Goal: Task Accomplishment & Management: Manage account settings

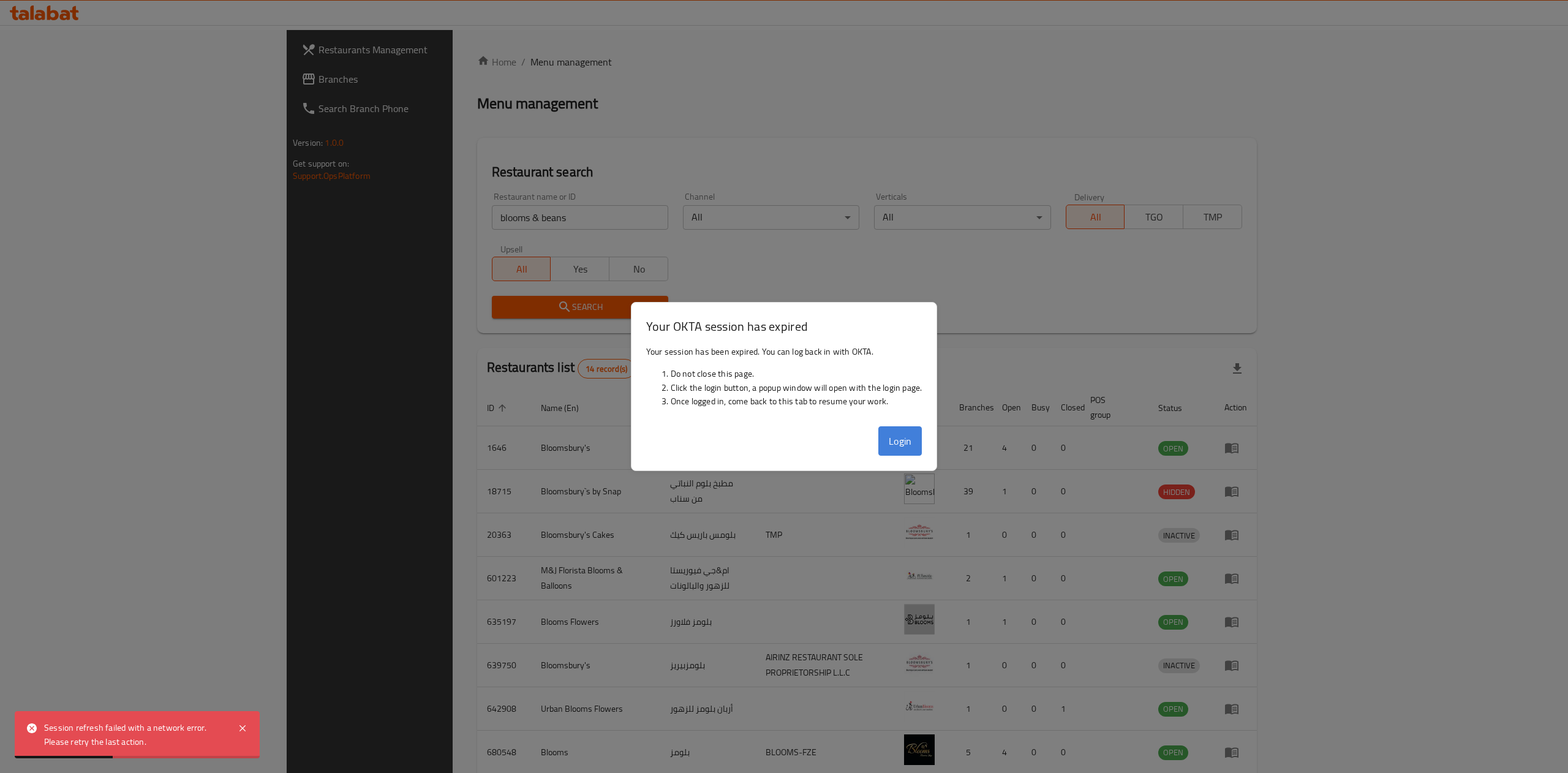
click at [894, 448] on button "Login" at bounding box center [901, 441] width 44 height 30
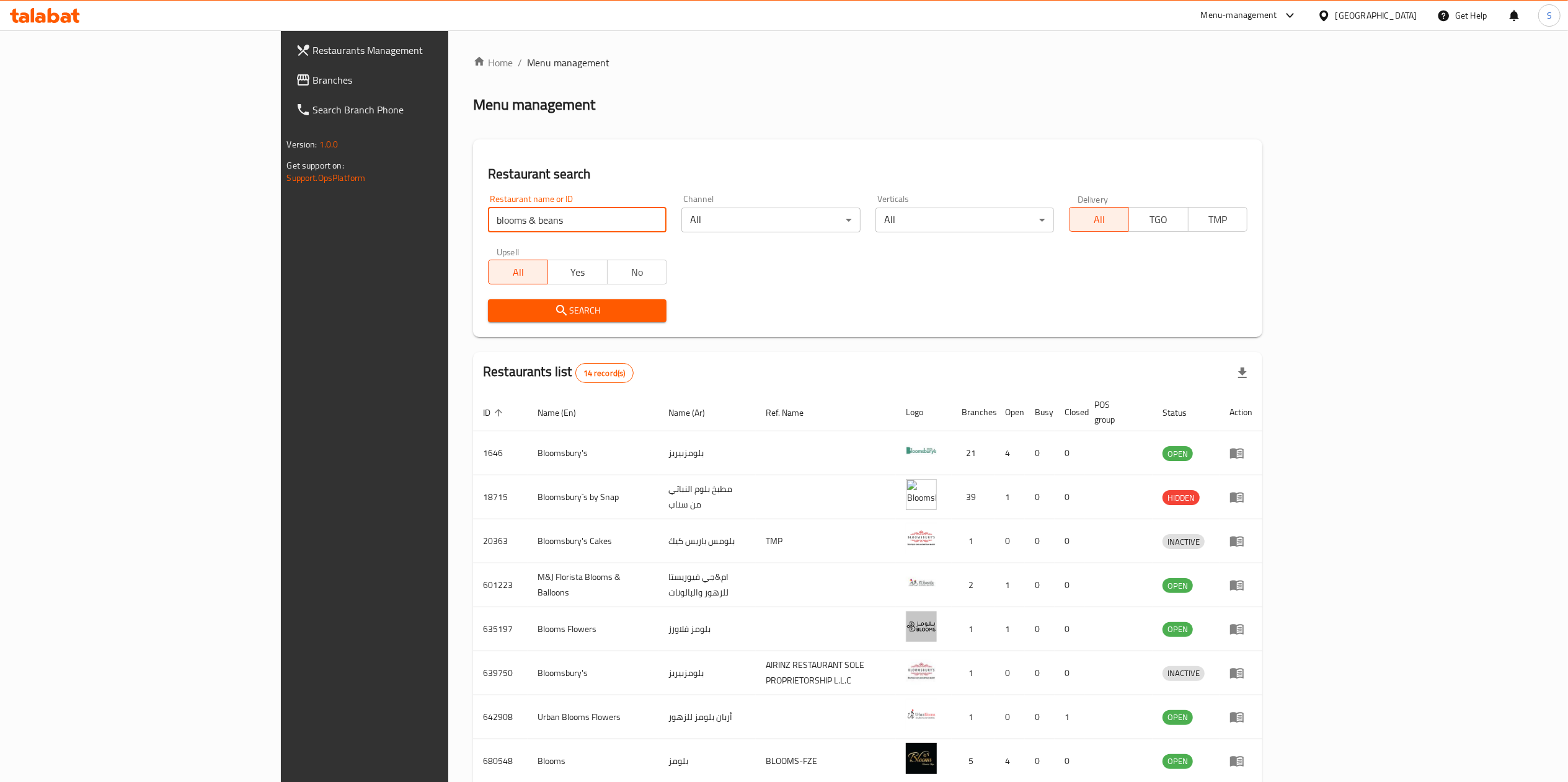
click at [514, 218] on input "blooms & beans" at bounding box center [578, 220] width 179 height 25
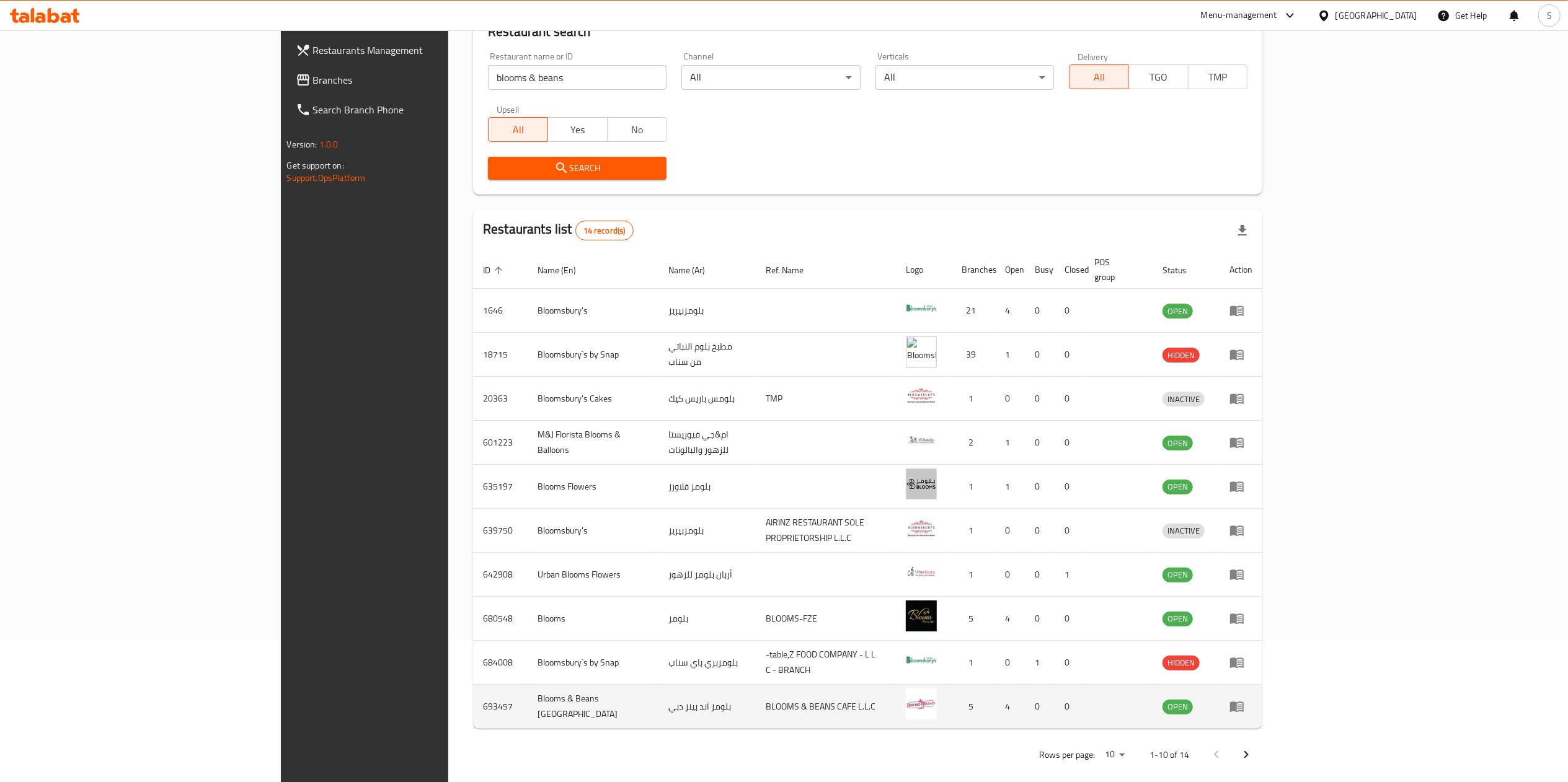
click at [473, 694] on td "693457" at bounding box center [500, 706] width 55 height 44
copy td "693457"
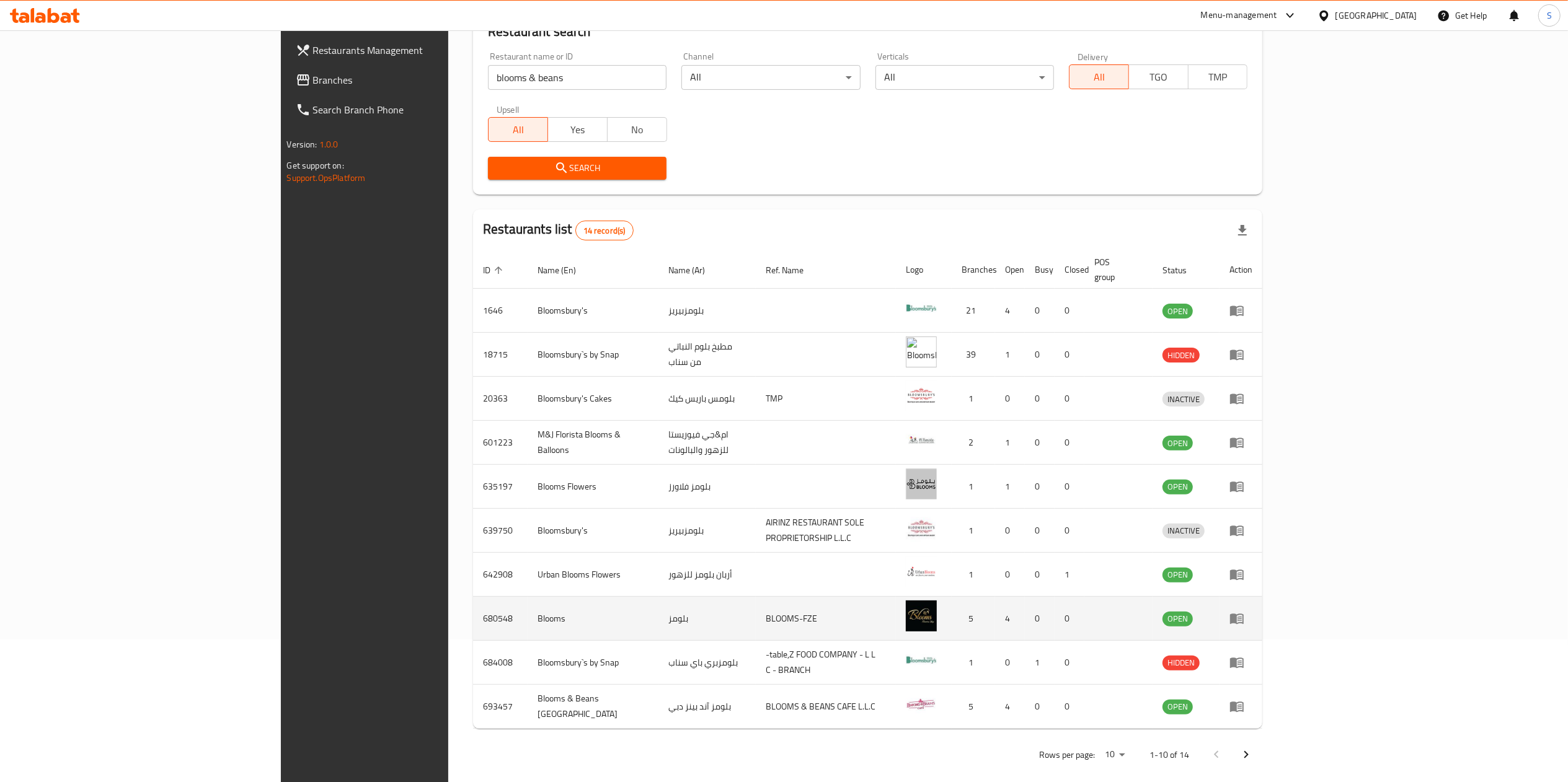
click at [473, 597] on td "680548" at bounding box center [500, 619] width 55 height 44
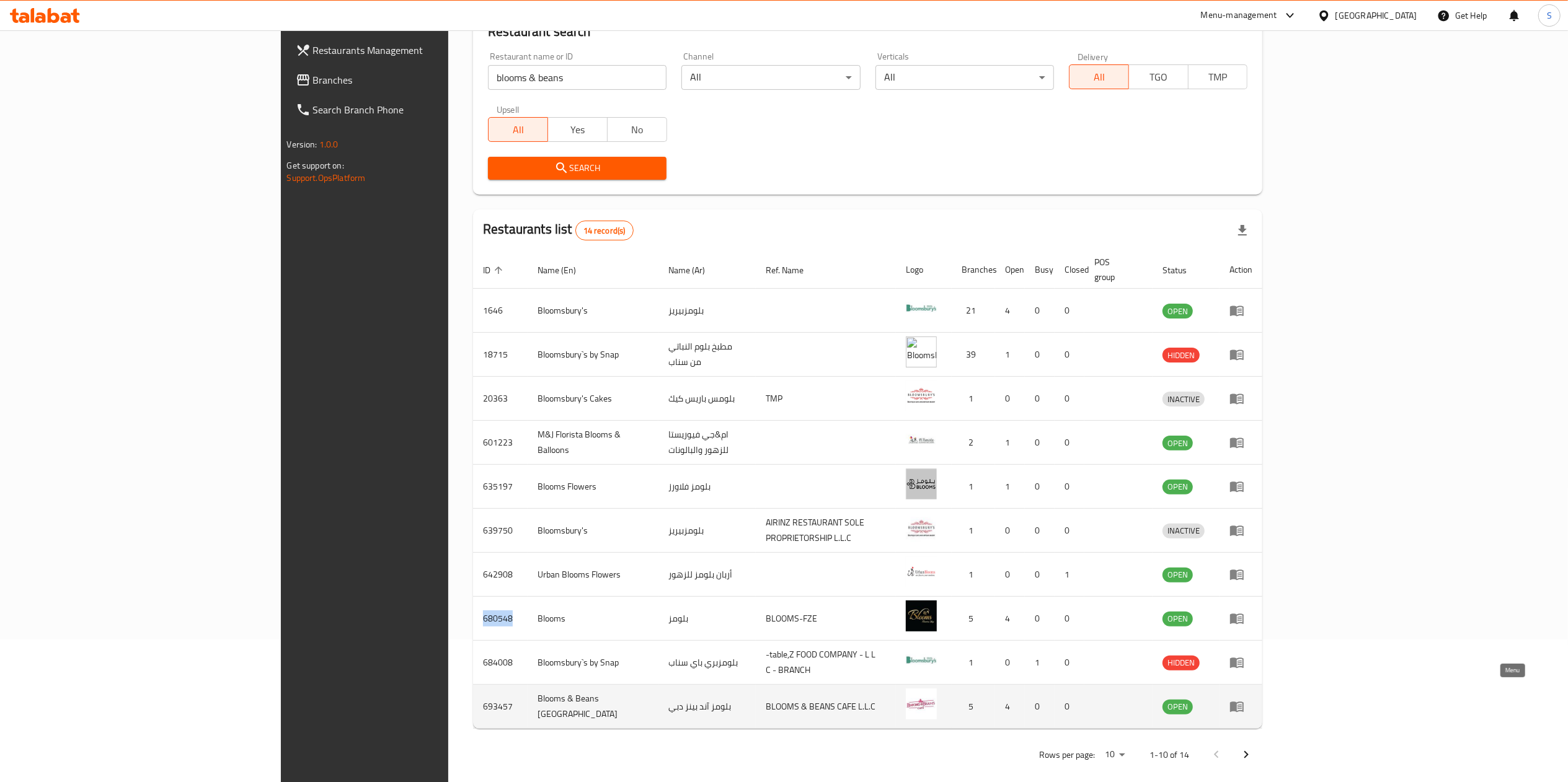
click at [1244, 699] on icon "enhanced table" at bounding box center [1236, 706] width 15 height 15
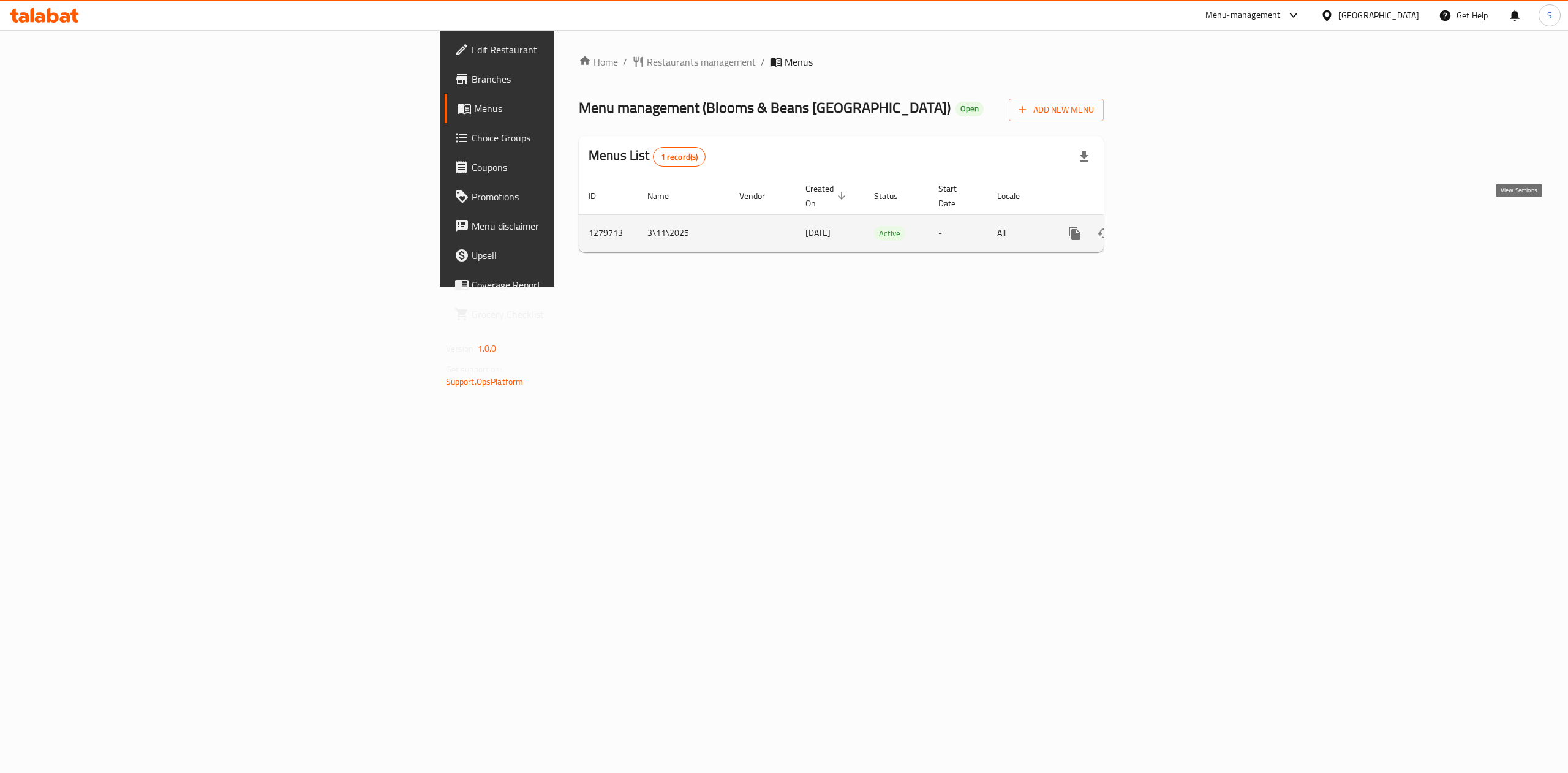
click at [1170, 227] on icon "enhanced table" at bounding box center [1163, 233] width 14 height 14
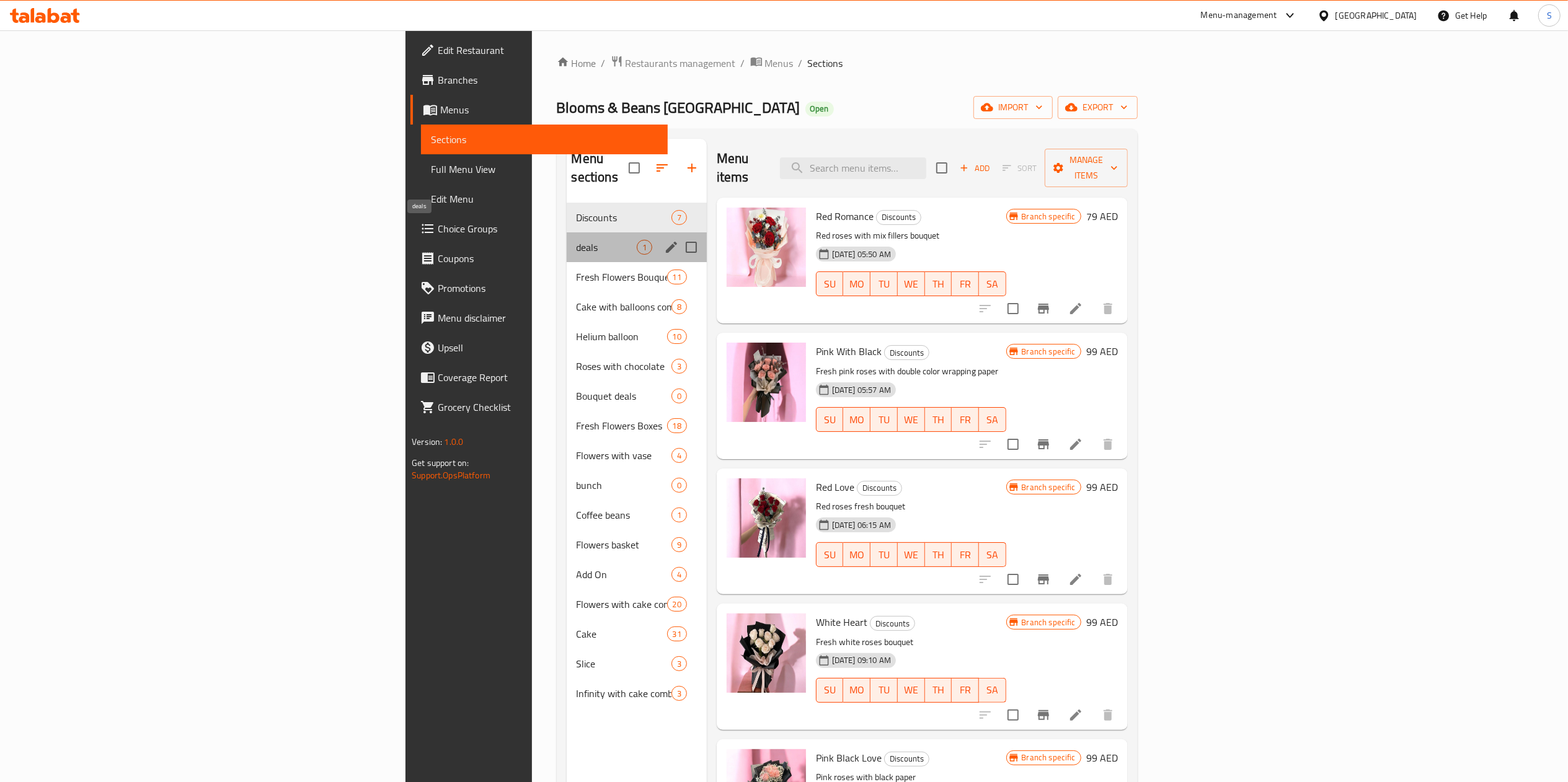
click at [577, 240] on span "deals" at bounding box center [607, 247] width 60 height 15
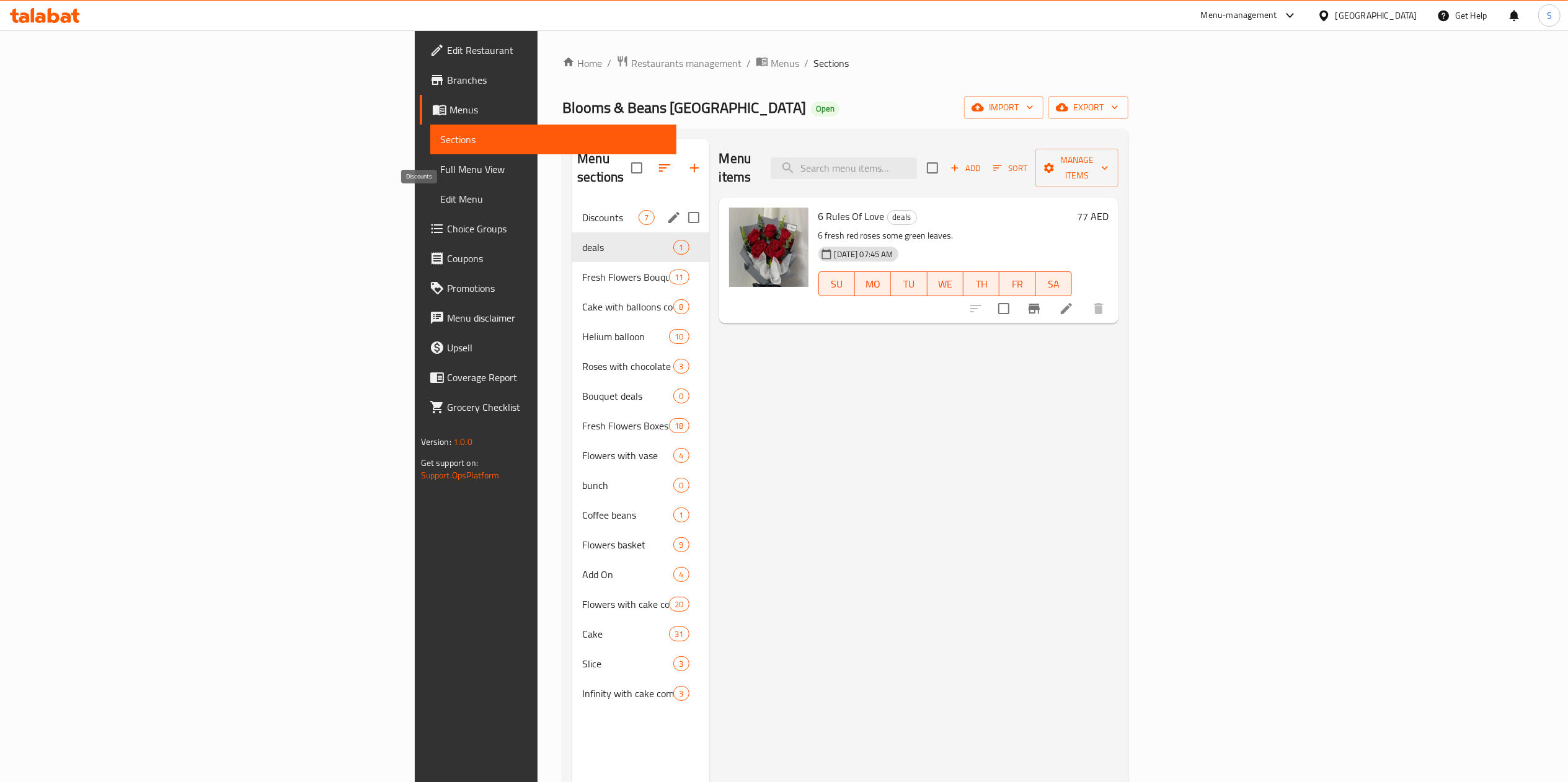
click at [582, 210] on span "Discounts" at bounding box center [610, 217] width 56 height 15
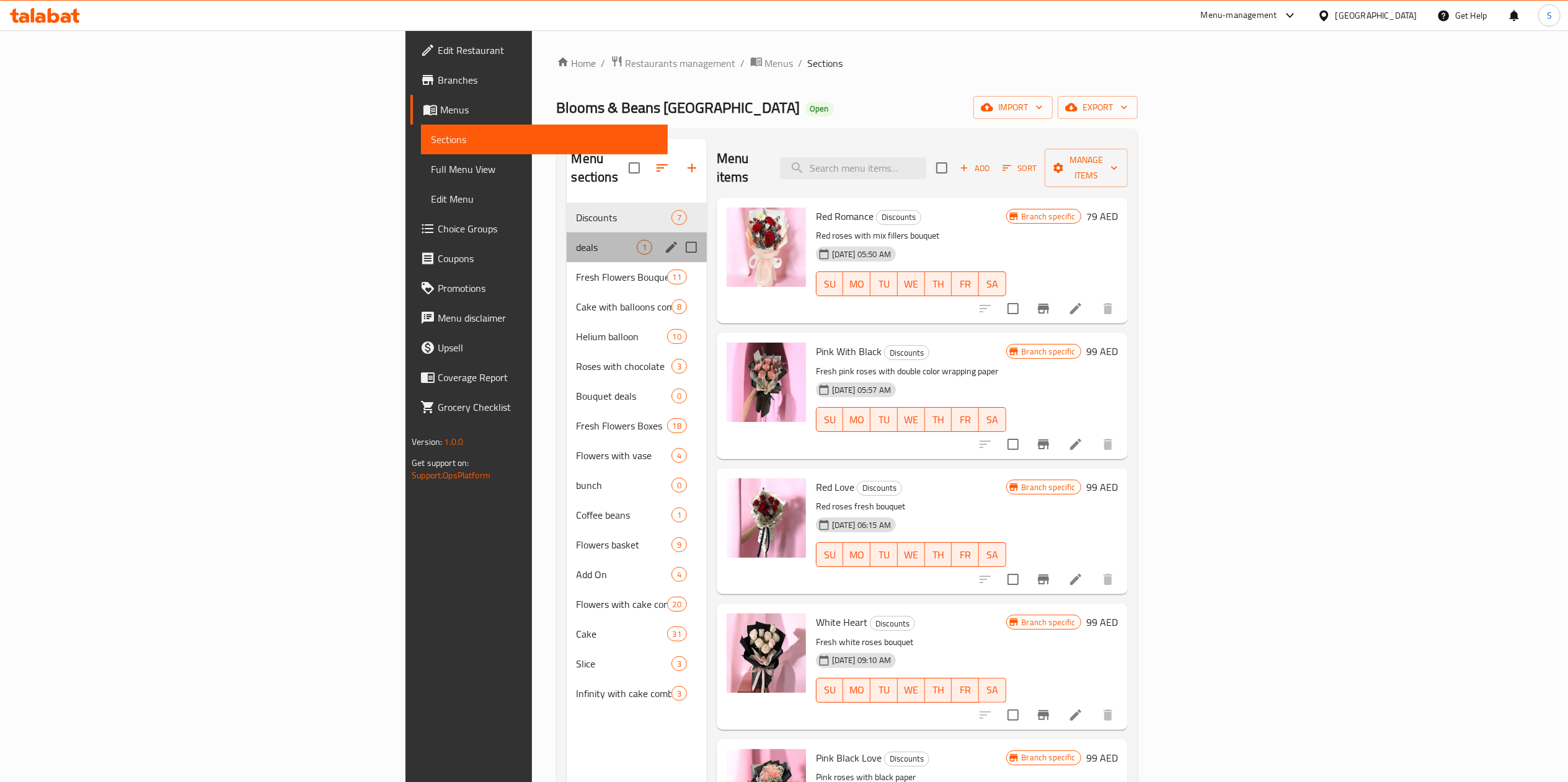
drag, startPoint x: 467, startPoint y: 220, endPoint x: 440, endPoint y: 227, distance: 27.9
click at [577, 240] on span "deals" at bounding box center [607, 247] width 60 height 15
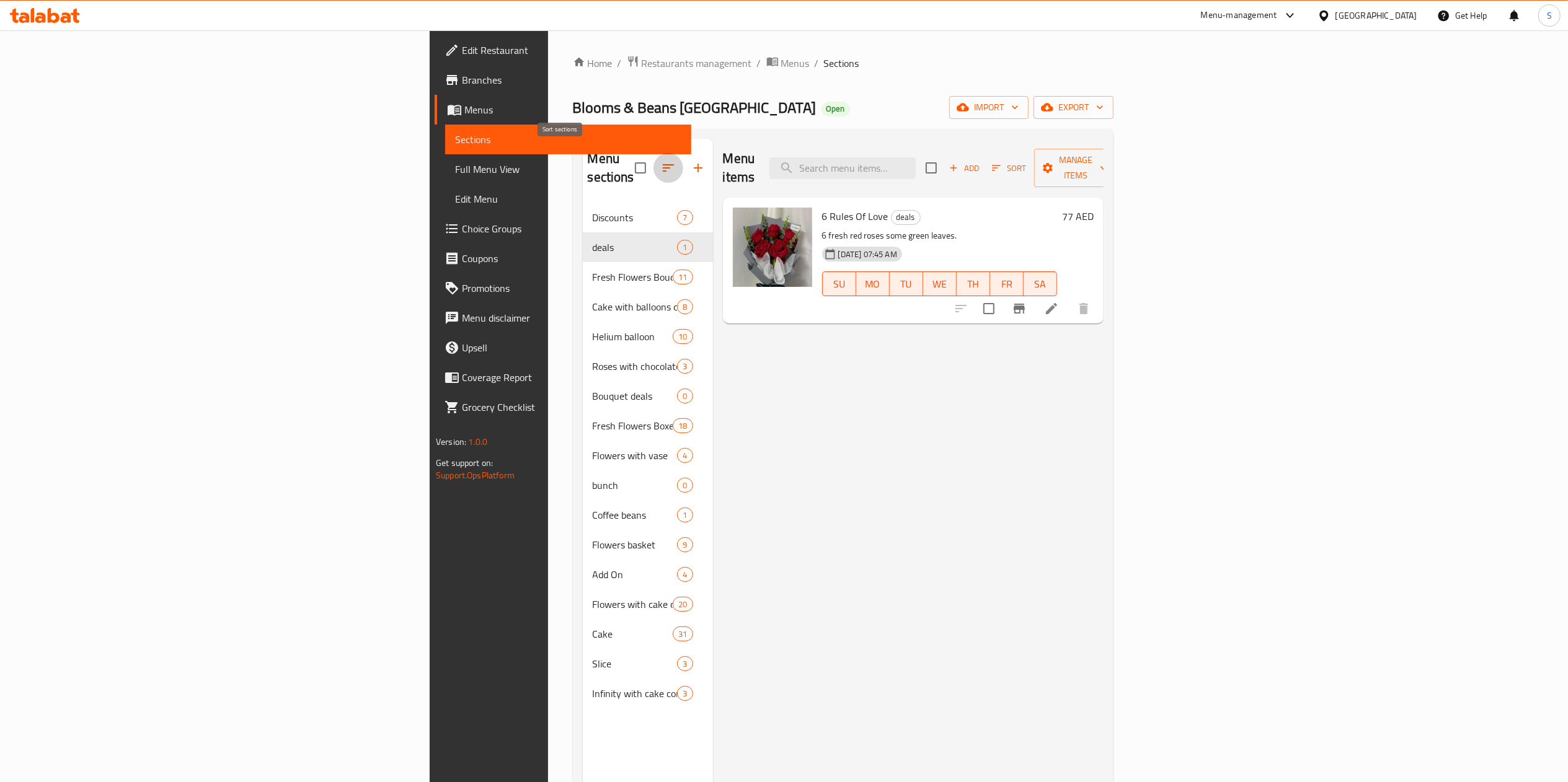
click at [661, 160] on icon "button" at bounding box center [668, 167] width 15 height 15
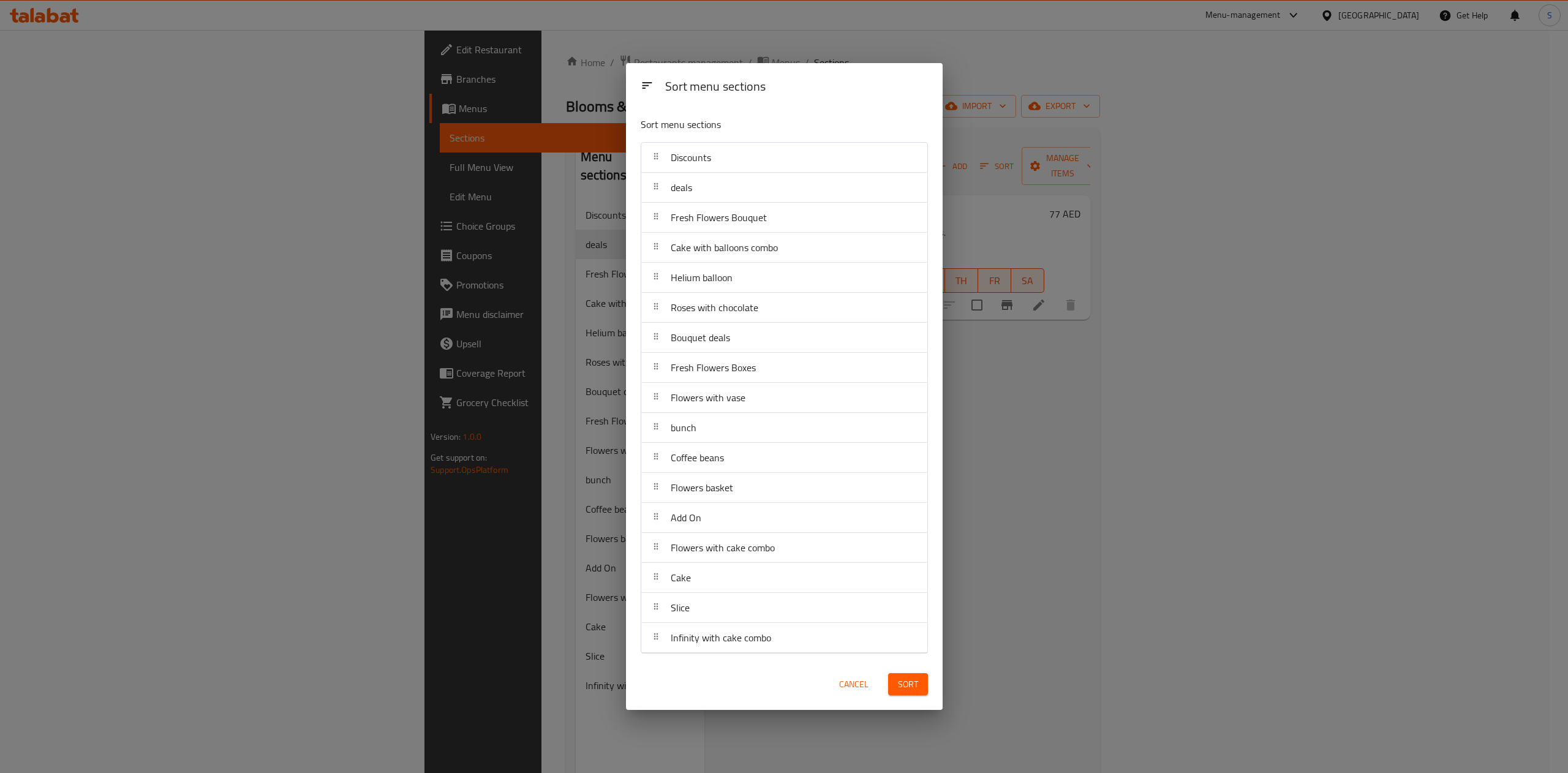
drag, startPoint x: 549, startPoint y: 154, endPoint x: 581, endPoint y: 274, distance: 124.2
click at [581, 274] on div "Sort menu sections Sort menu sections Discounts deals Fresh Flowers Bouquet Cak…" at bounding box center [784, 386] width 1568 height 773
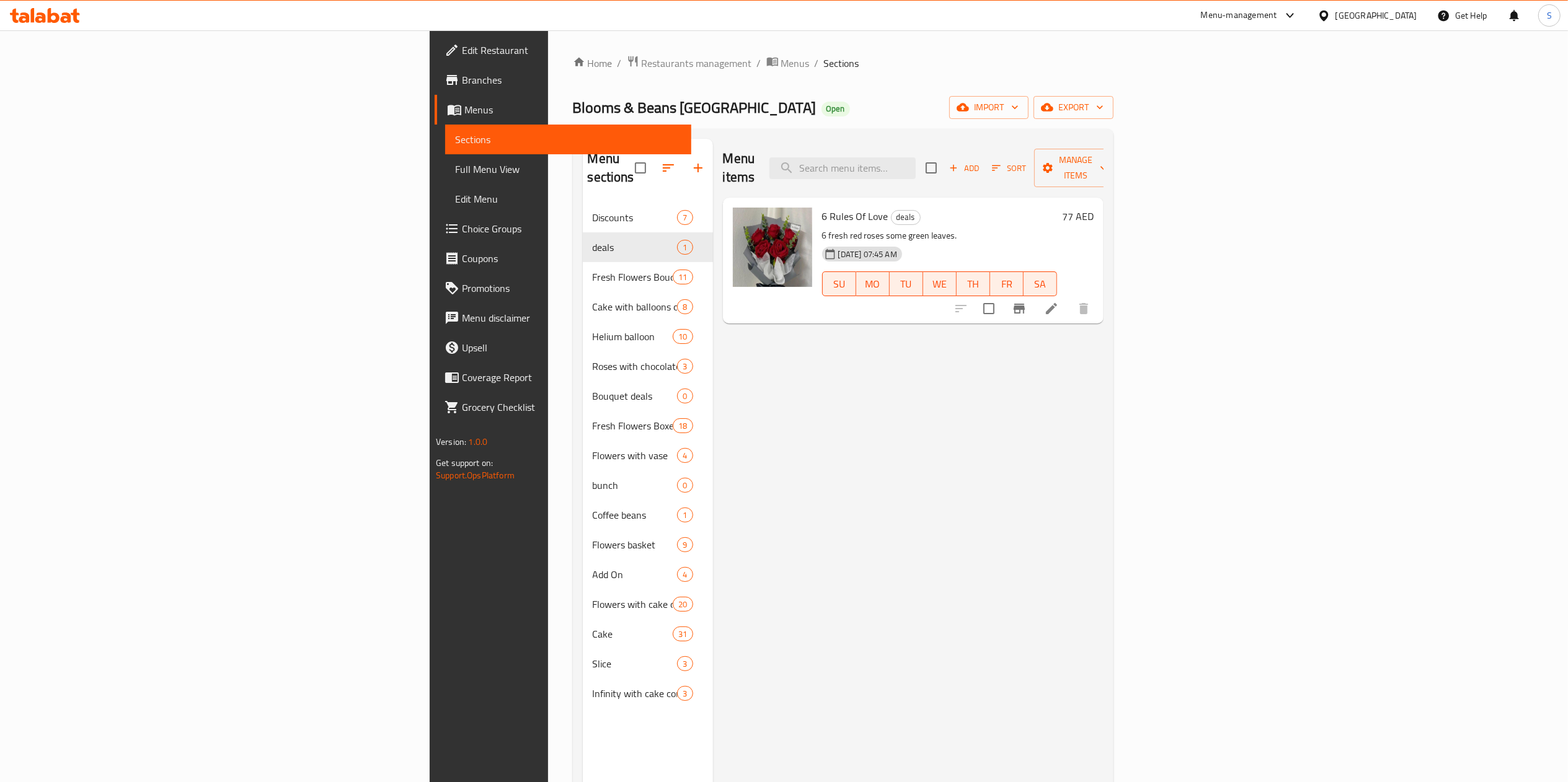
click at [661, 161] on icon "button" at bounding box center [668, 167] width 15 height 15
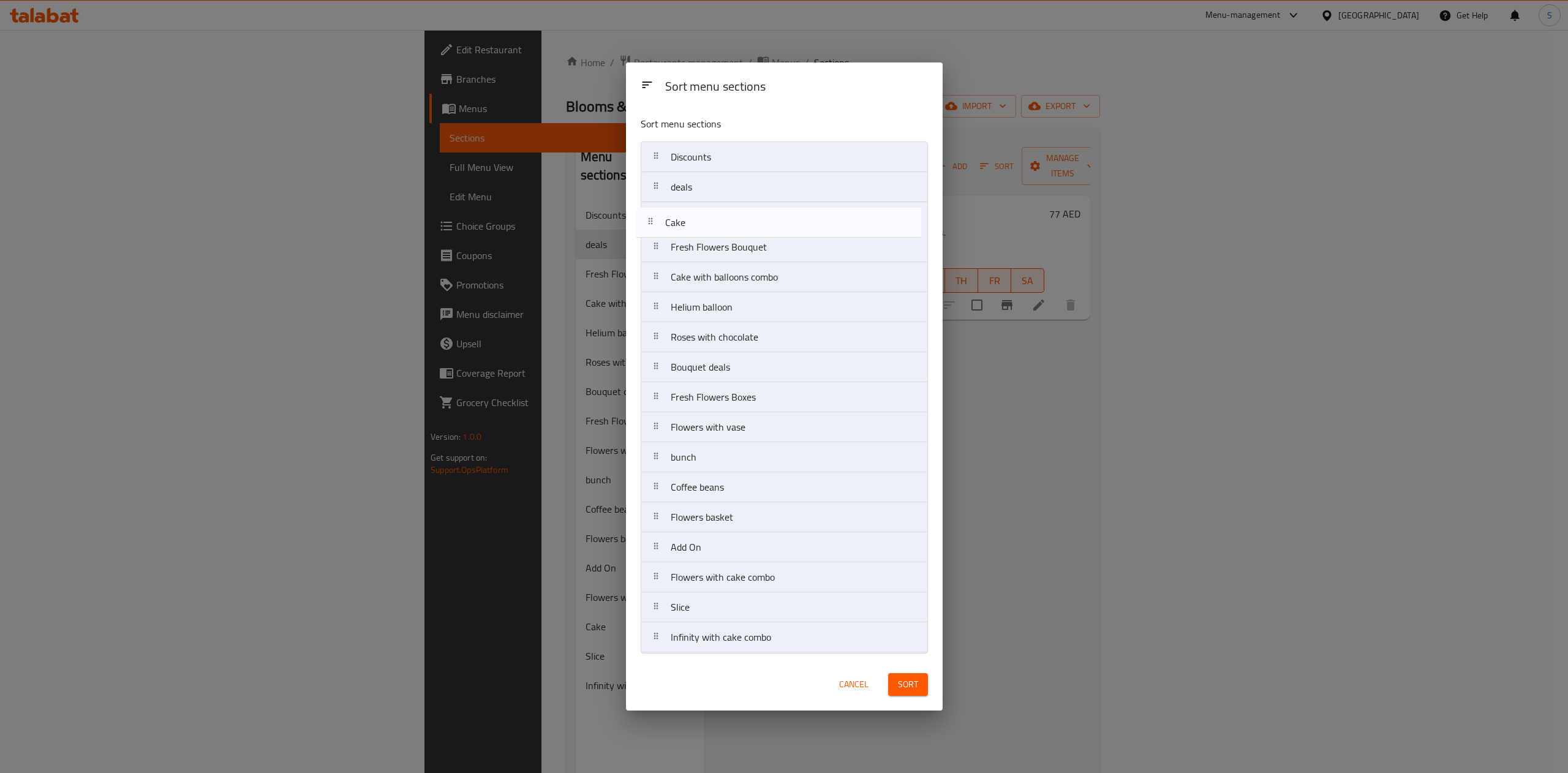
drag, startPoint x: 687, startPoint y: 580, endPoint x: 684, endPoint y: 204, distance: 376.0
click at [684, 204] on nav "Discounts deals Fresh Flowers Bouquet Cake with balloons combo Helium balloon R…" at bounding box center [784, 397] width 287 height 512
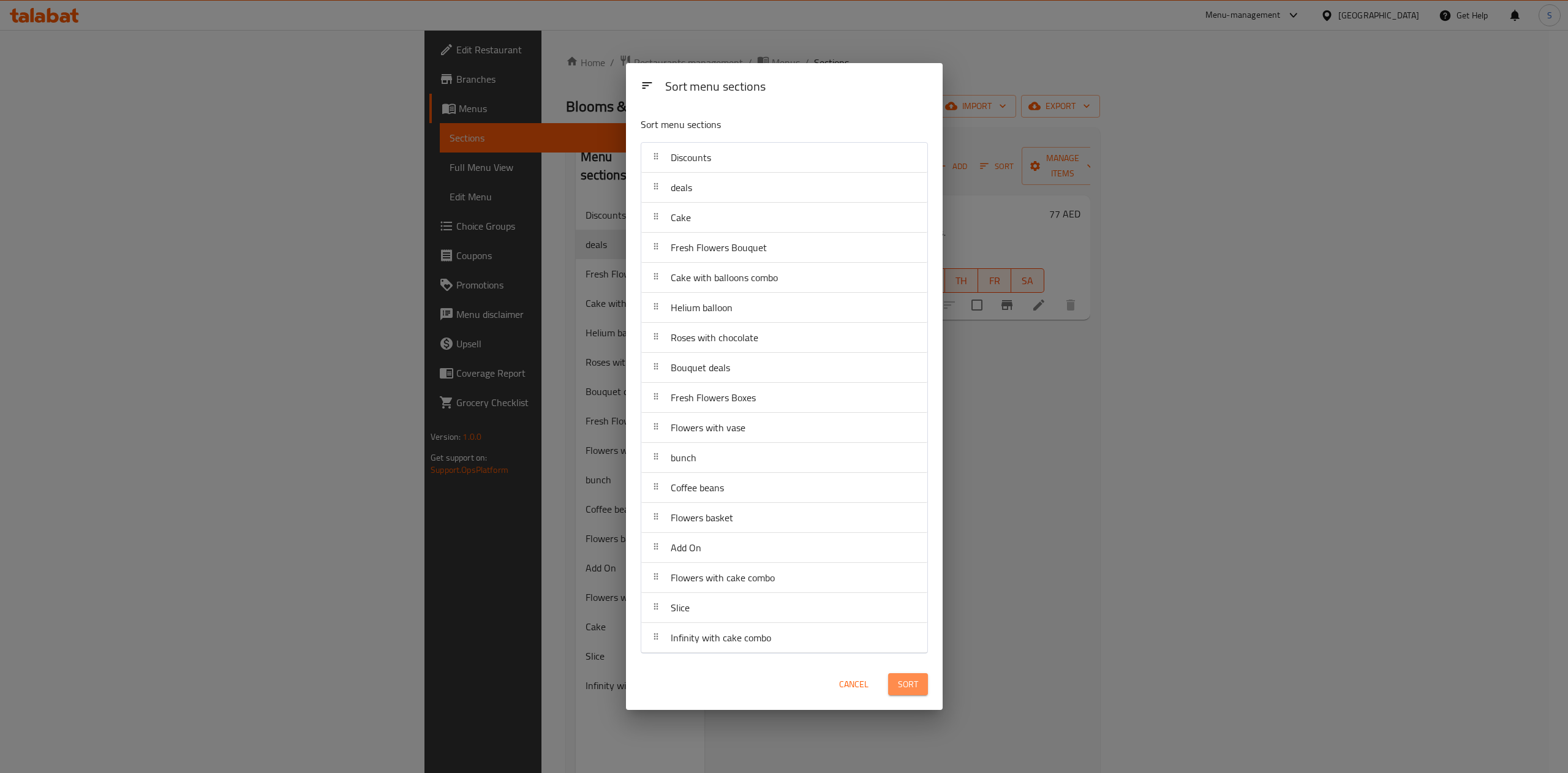
click at [914, 681] on span "Sort" at bounding box center [907, 685] width 21 height 15
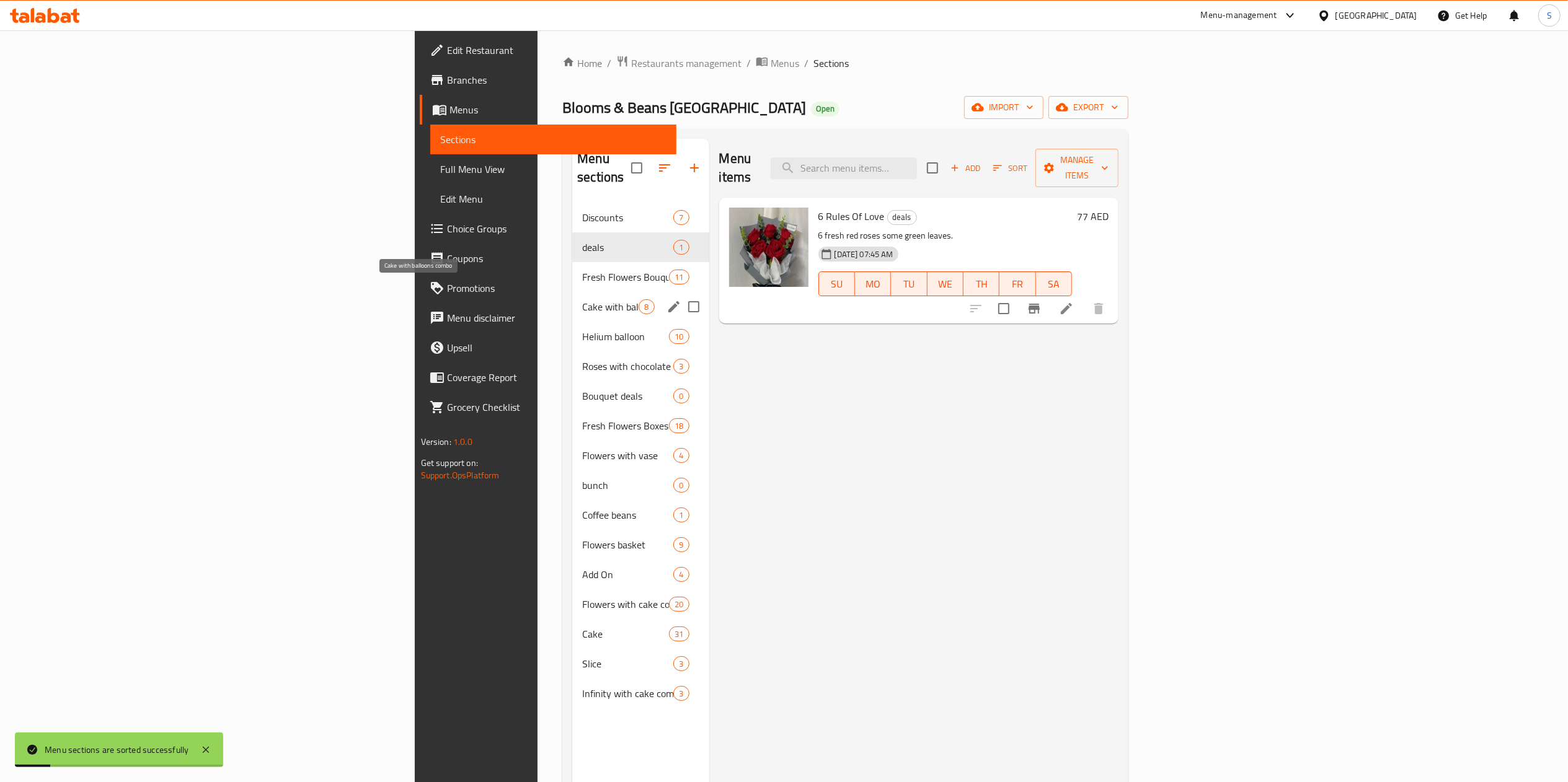
click at [582, 299] on span "Cake with balloons combo" at bounding box center [610, 306] width 56 height 15
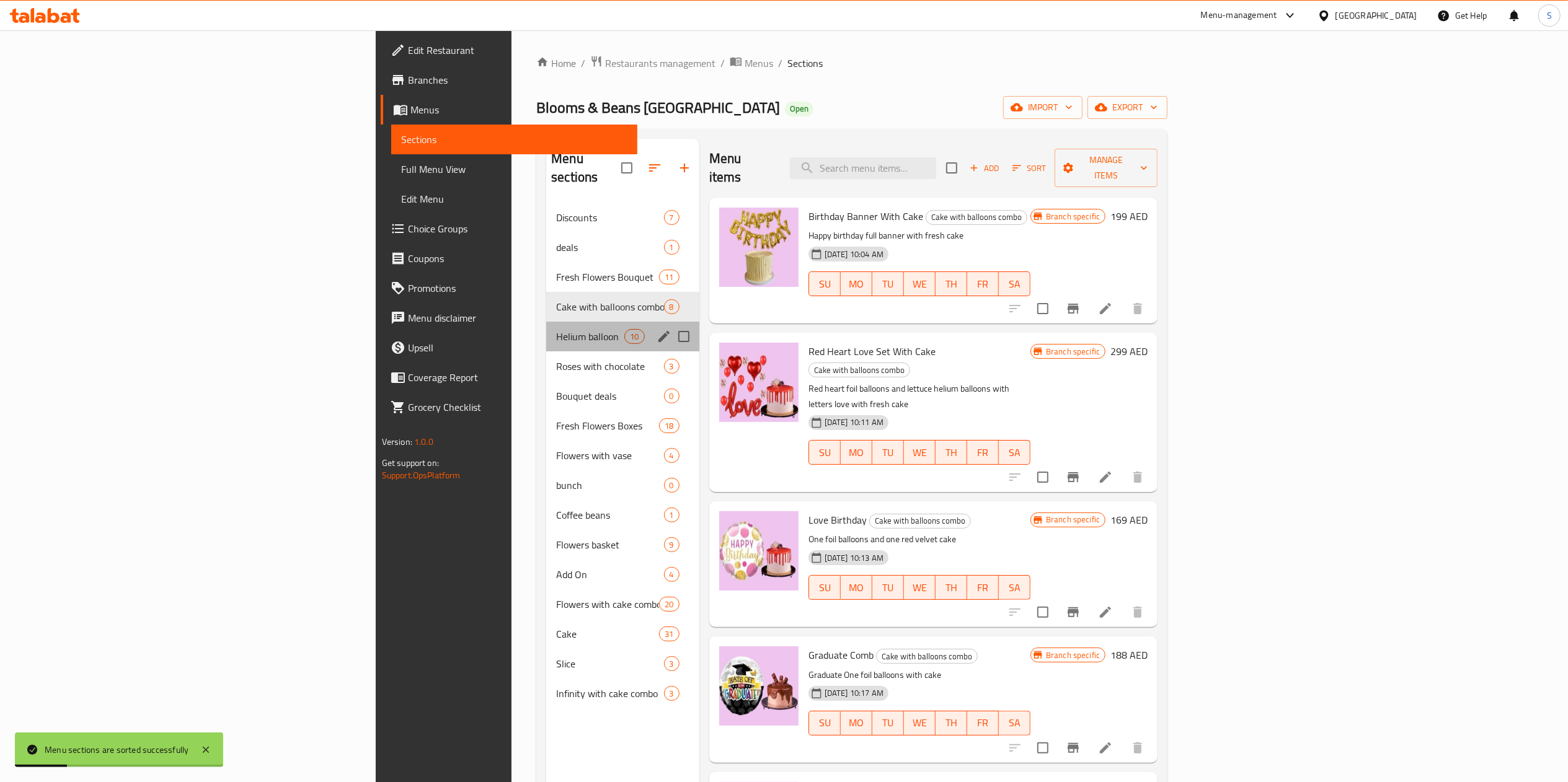
click at [546, 322] on div "Helium balloon 10" at bounding box center [622, 336] width 153 height 30
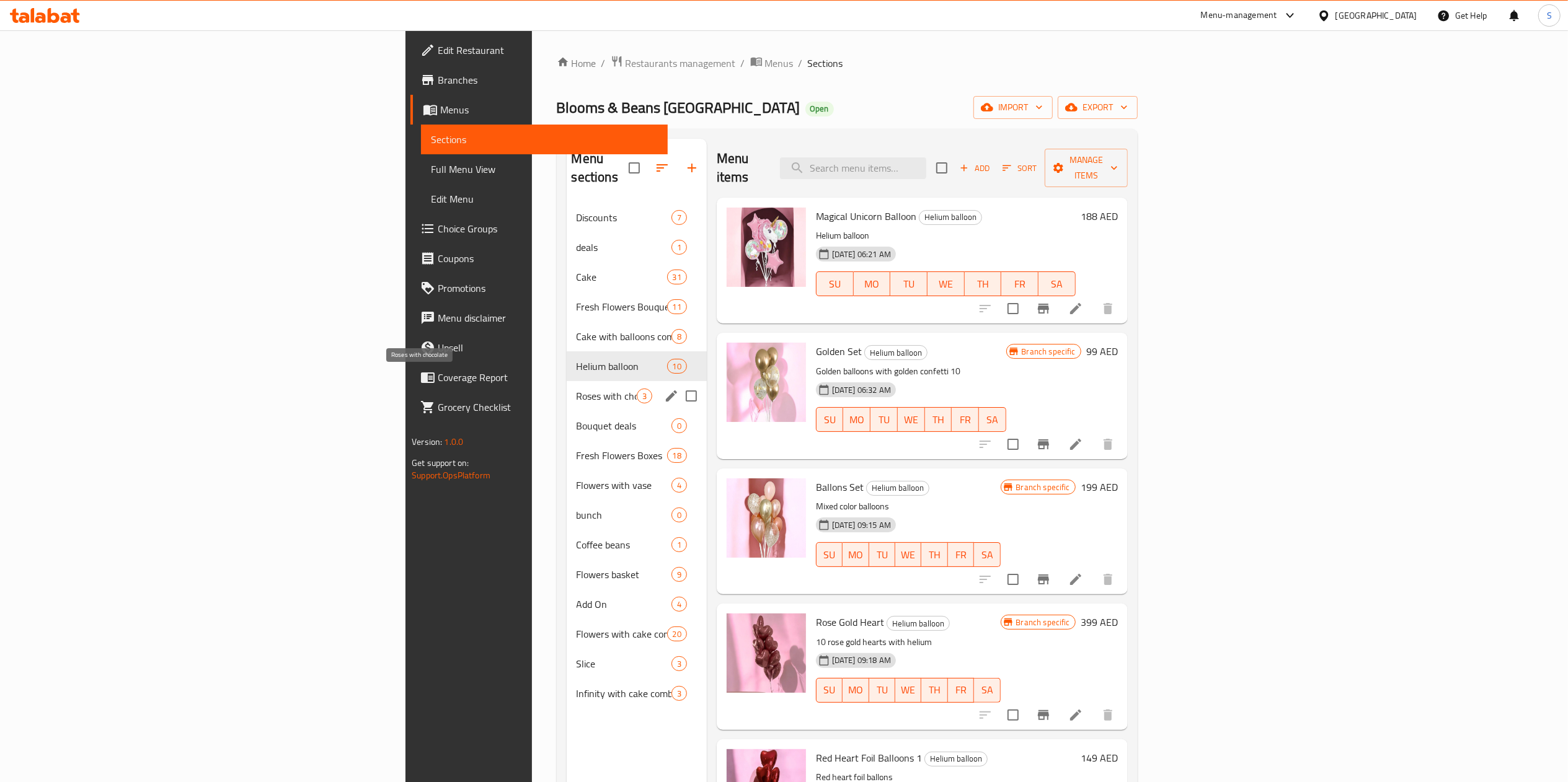
click at [577, 389] on span "Roses with chocolate" at bounding box center [607, 396] width 60 height 15
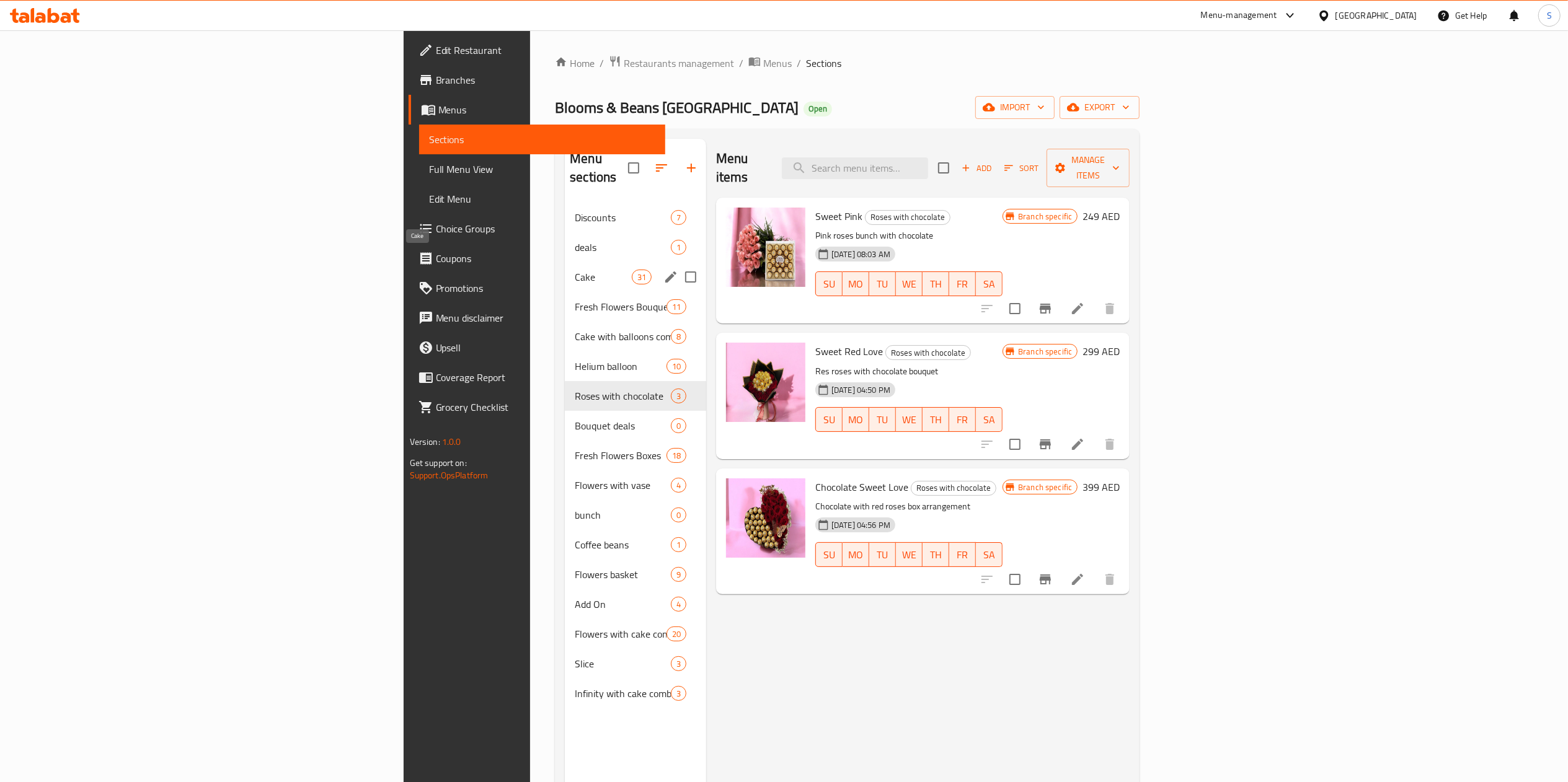
click at [575, 270] on span "Cake" at bounding box center [602, 277] width 56 height 15
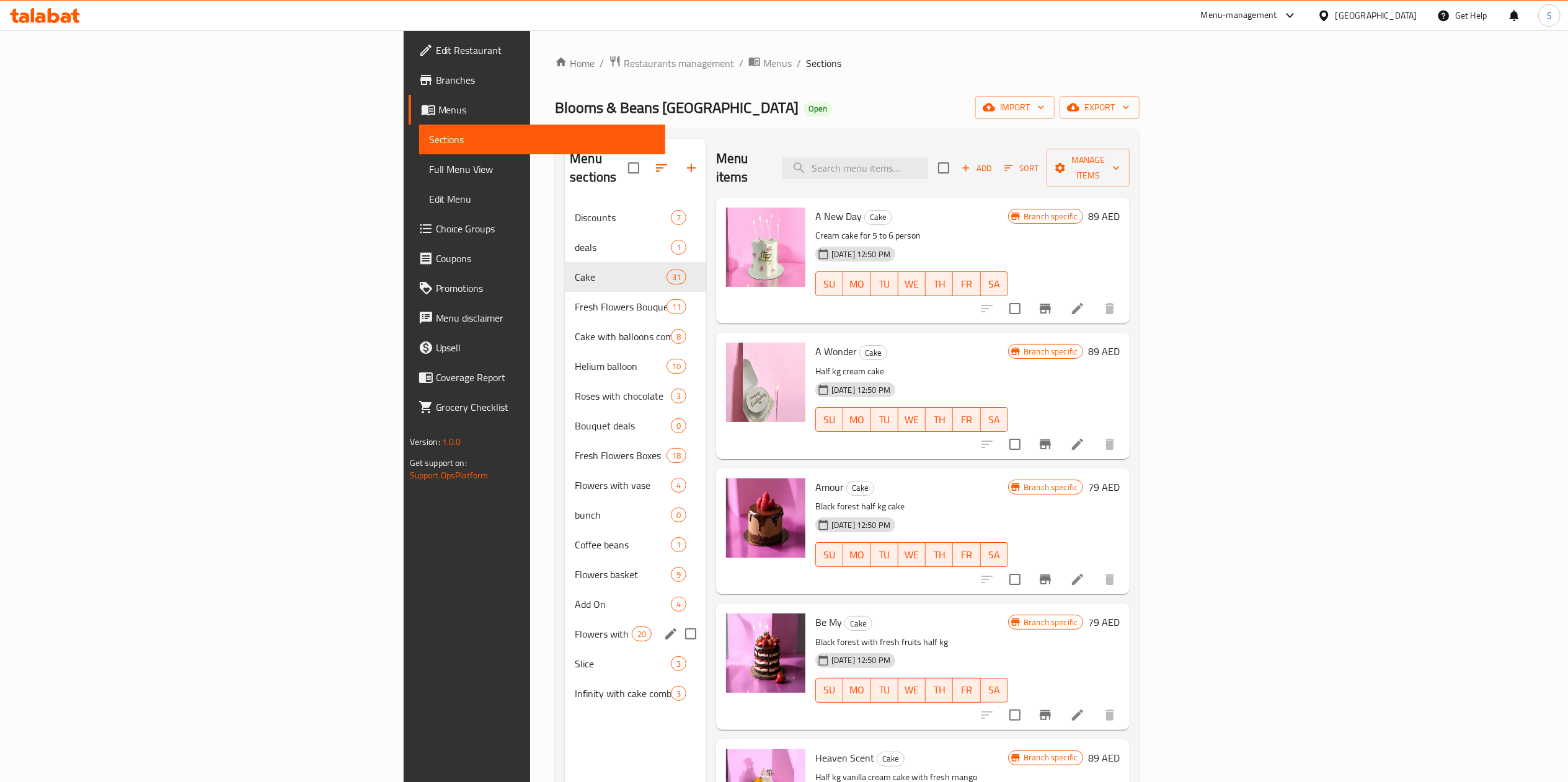
click at [565, 619] on div "Flowers with cake combo 20" at bounding box center [635, 634] width 141 height 30
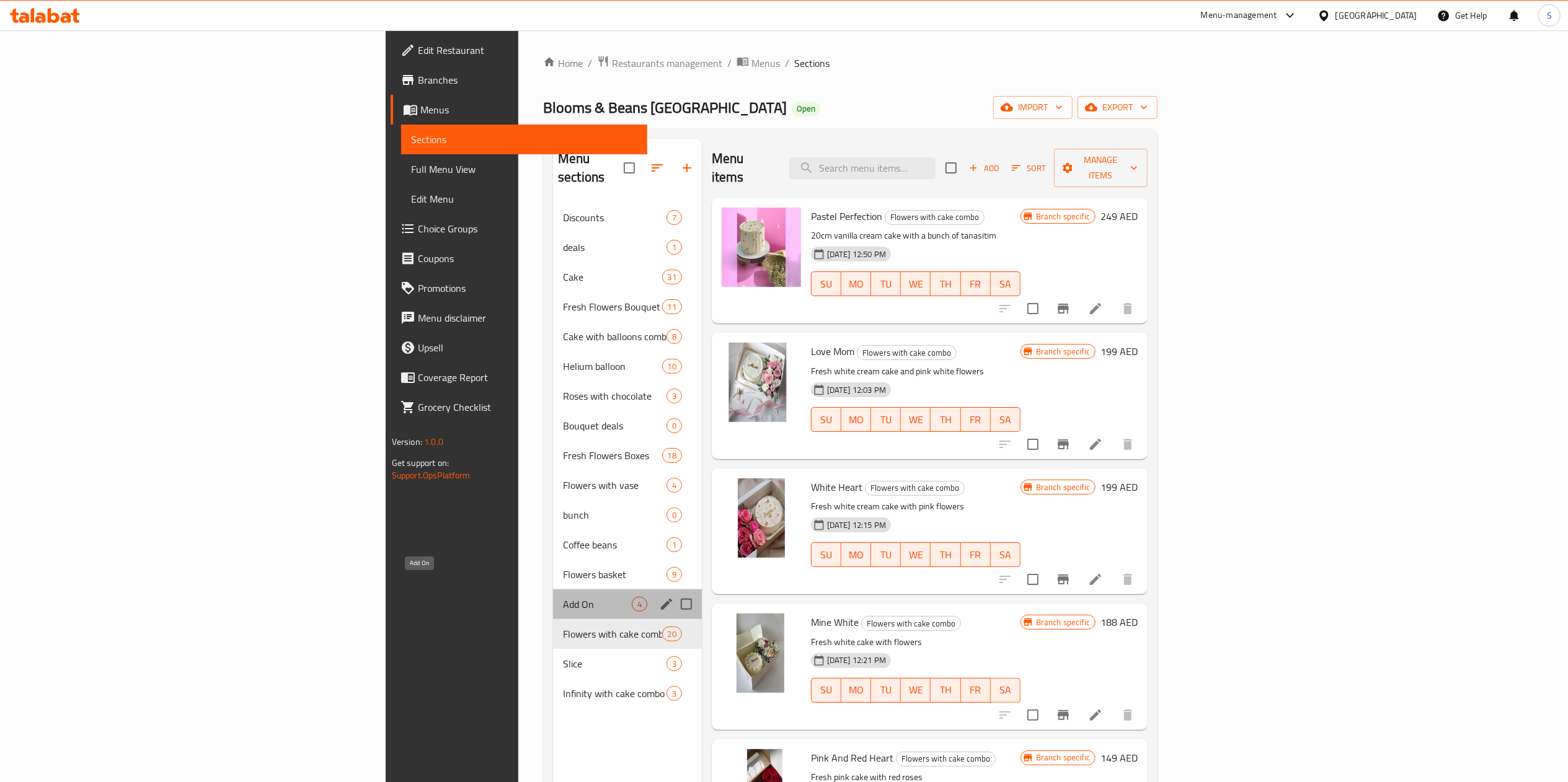
click at [563, 597] on span "Add On" at bounding box center [597, 604] width 69 height 15
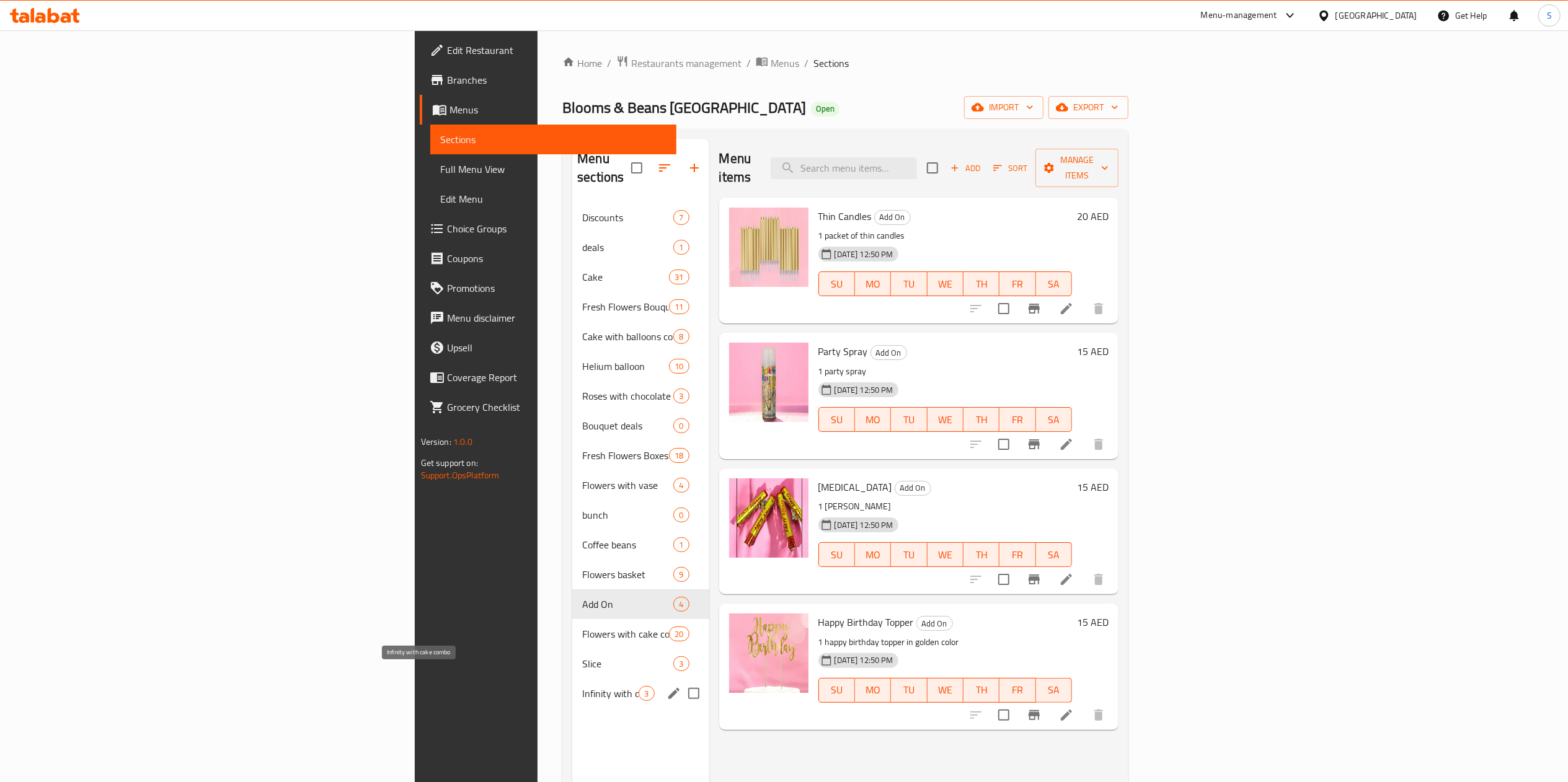
click at [582, 686] on span "Infinity with cake combo" at bounding box center [610, 693] width 56 height 15
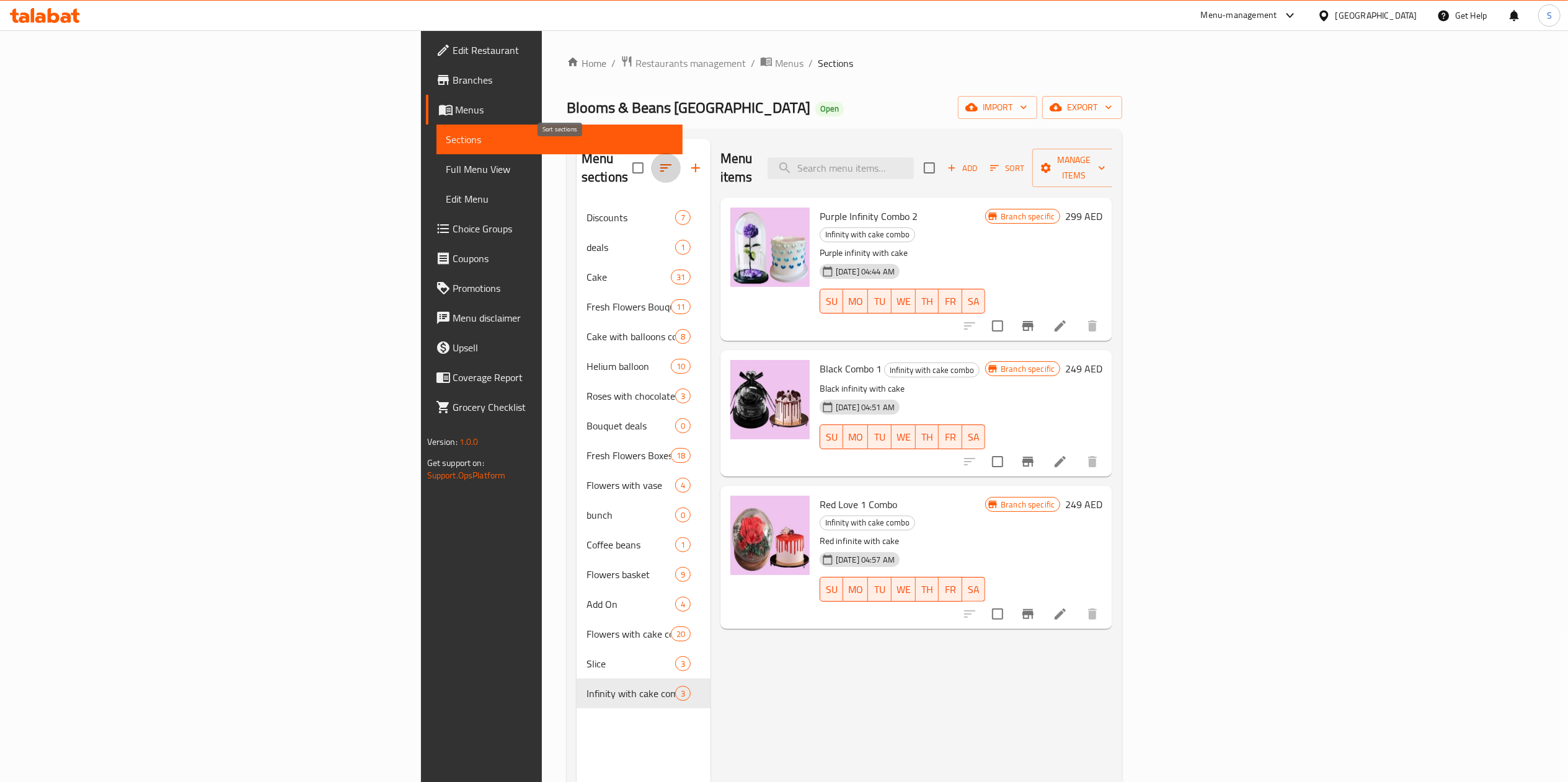
click at [651, 155] on button "button" at bounding box center [666, 168] width 30 height 30
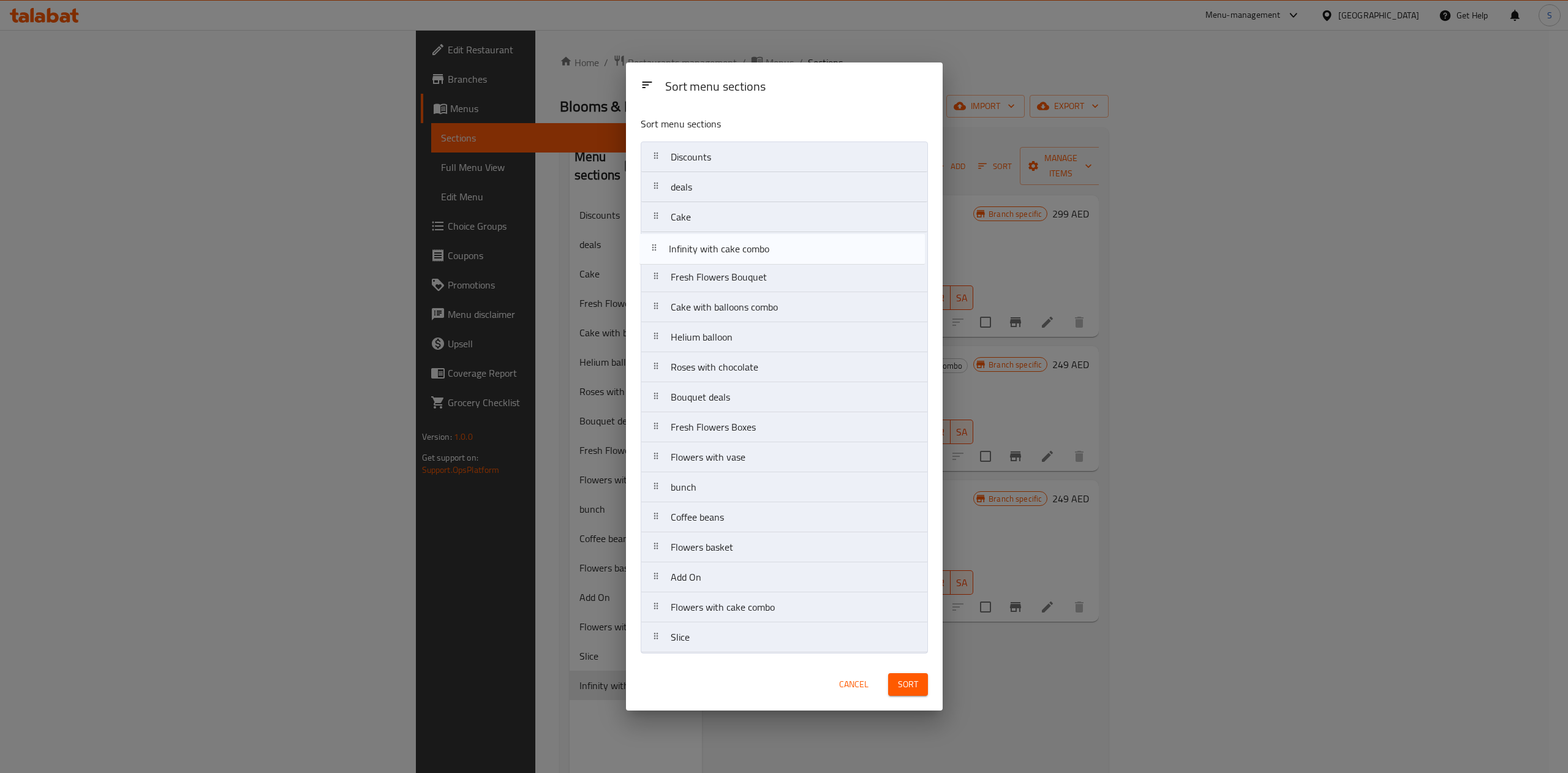
drag, startPoint x: 698, startPoint y: 639, endPoint x: 695, endPoint y: 245, distance: 394.0
click at [695, 245] on nav "Discounts deals Cake Fresh Flowers Bouquet Cake with balloons combo Helium ball…" at bounding box center [784, 397] width 287 height 512
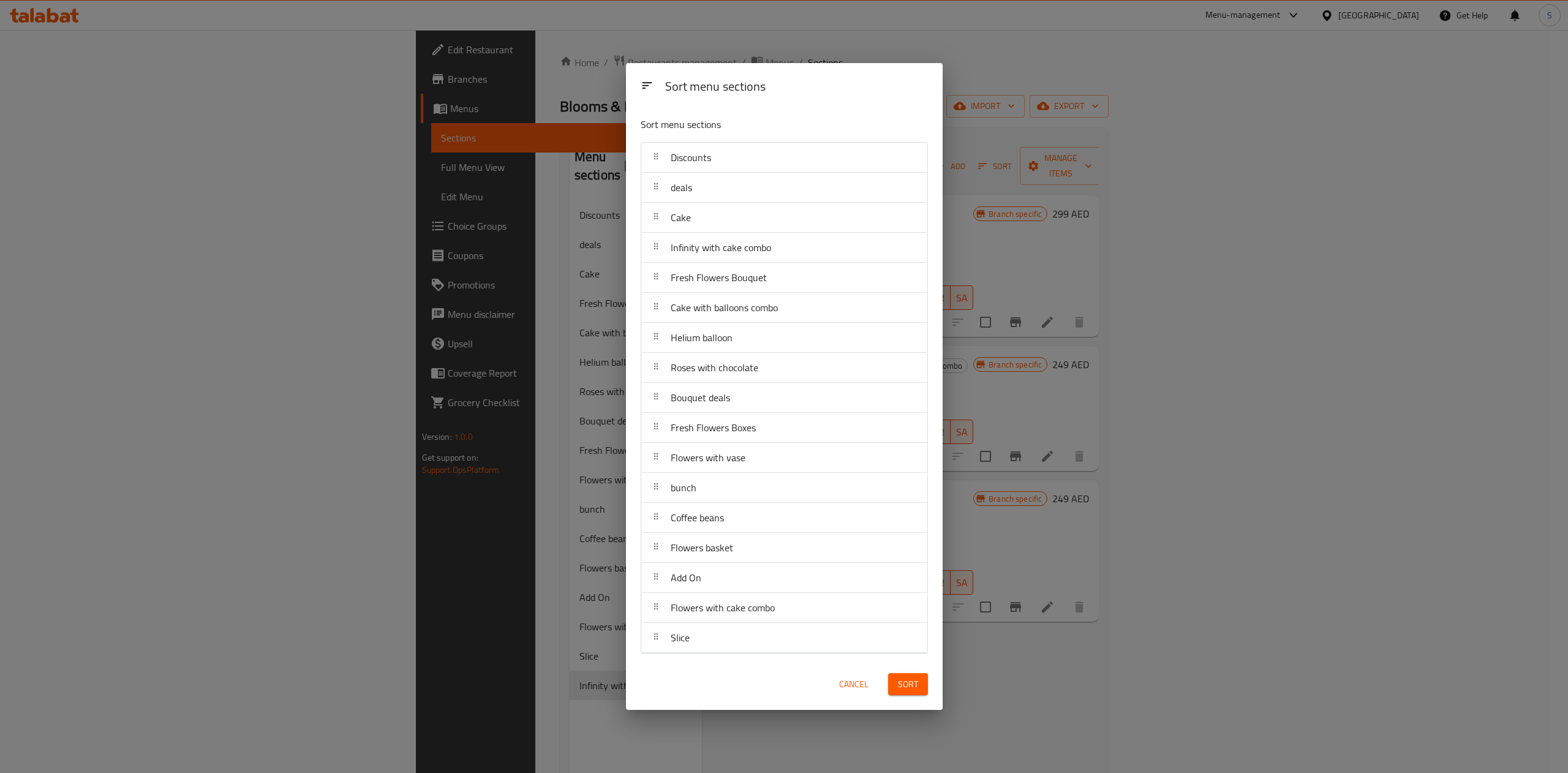
click at [888, 681] on button "Sort" at bounding box center [908, 685] width 40 height 23
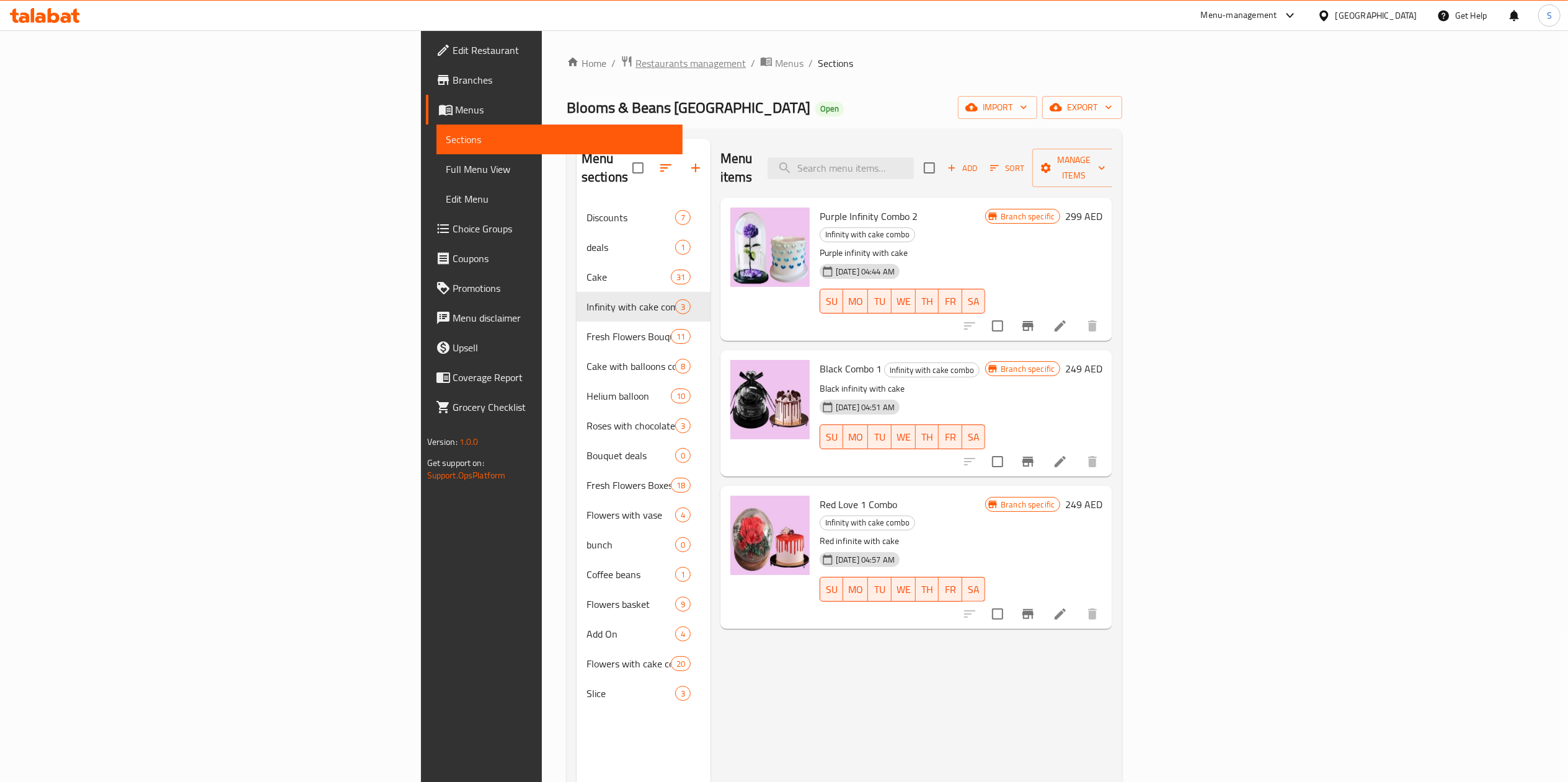
click at [636, 56] on span "Restaurants management" at bounding box center [690, 62] width 110 height 15
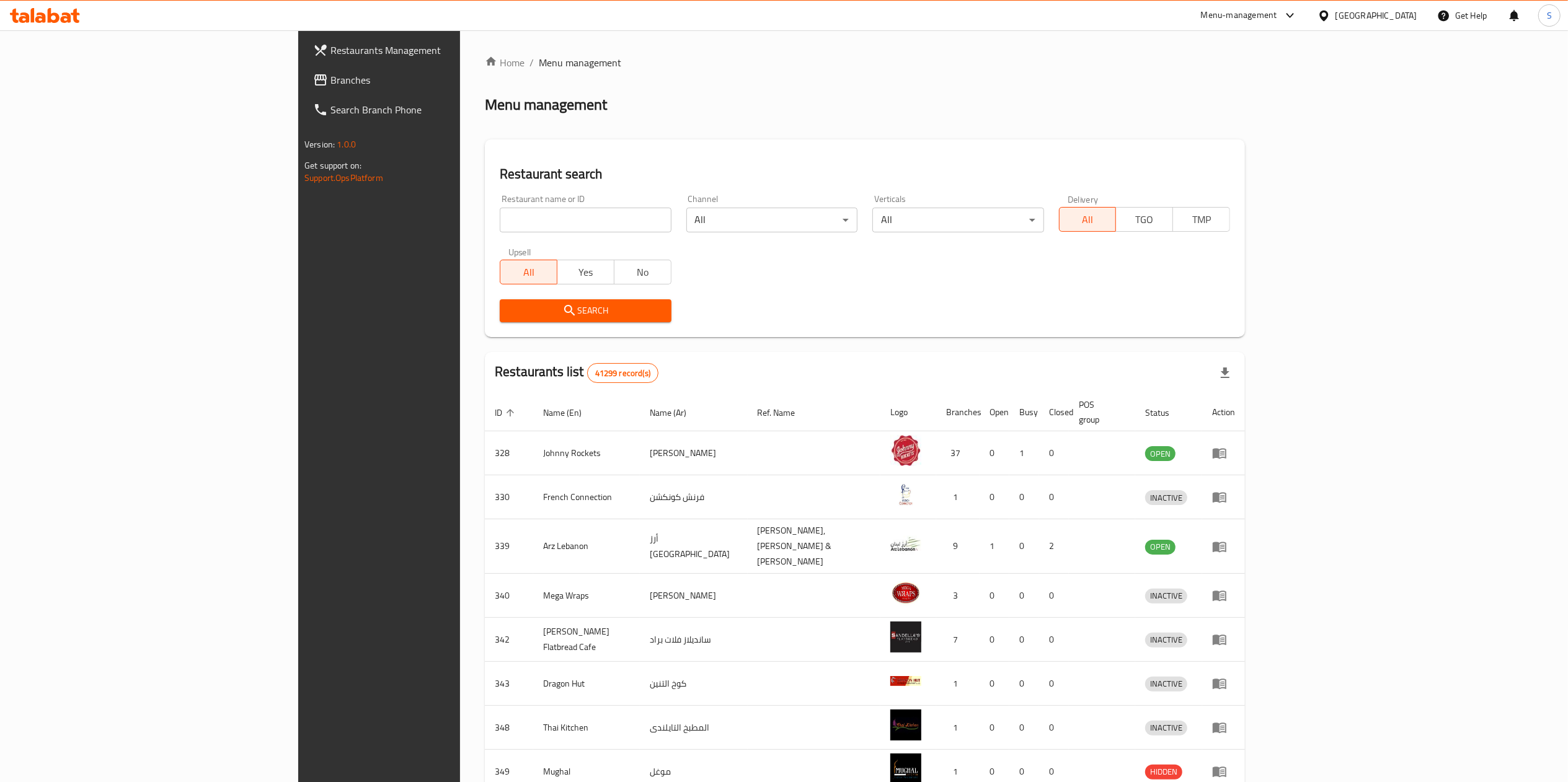
click at [500, 228] on input "search" at bounding box center [585, 220] width 171 height 25
type input "blooms & beans"
click button "Search" at bounding box center [585, 311] width 171 height 23
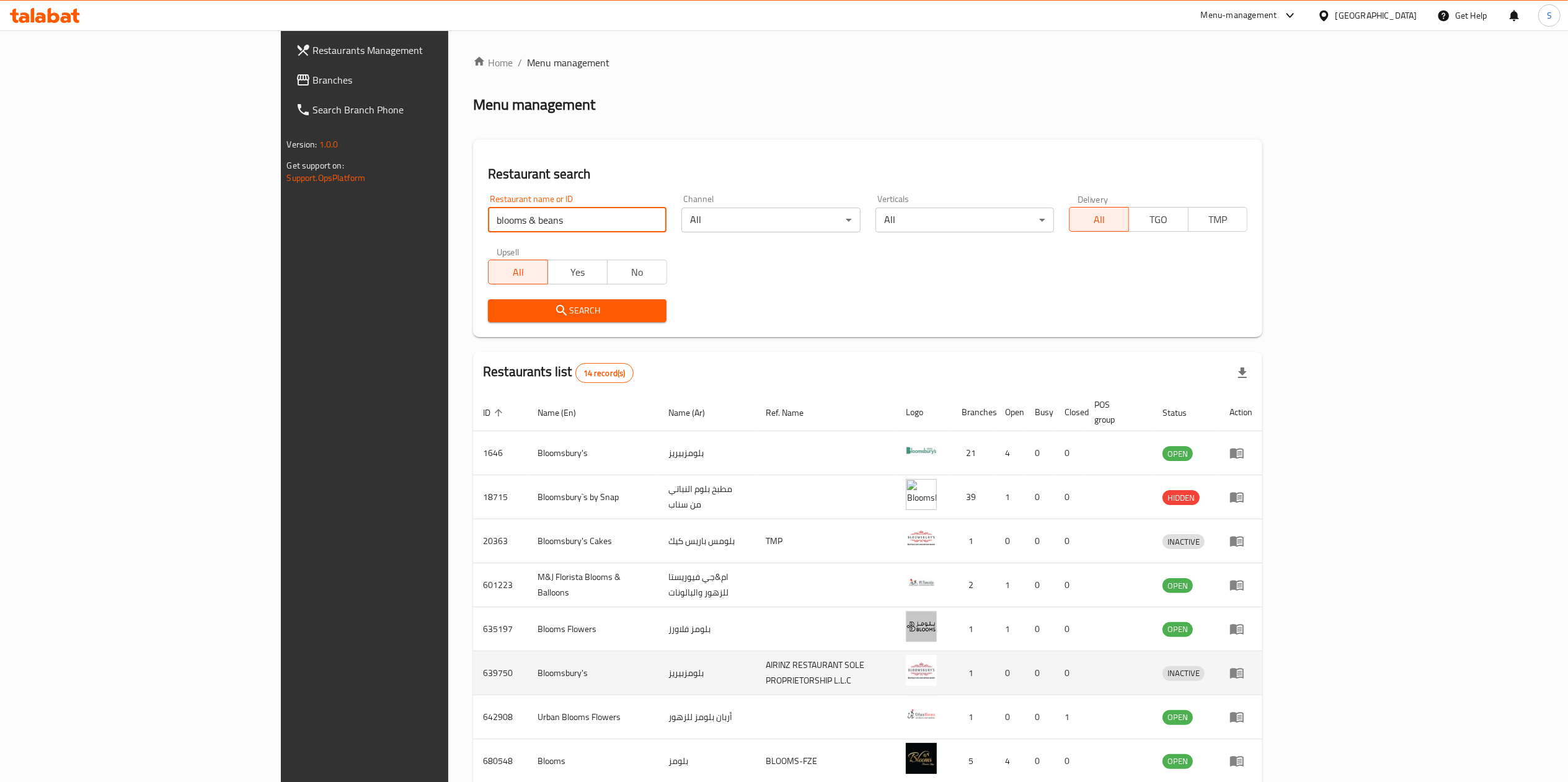
scroll to position [143, 0]
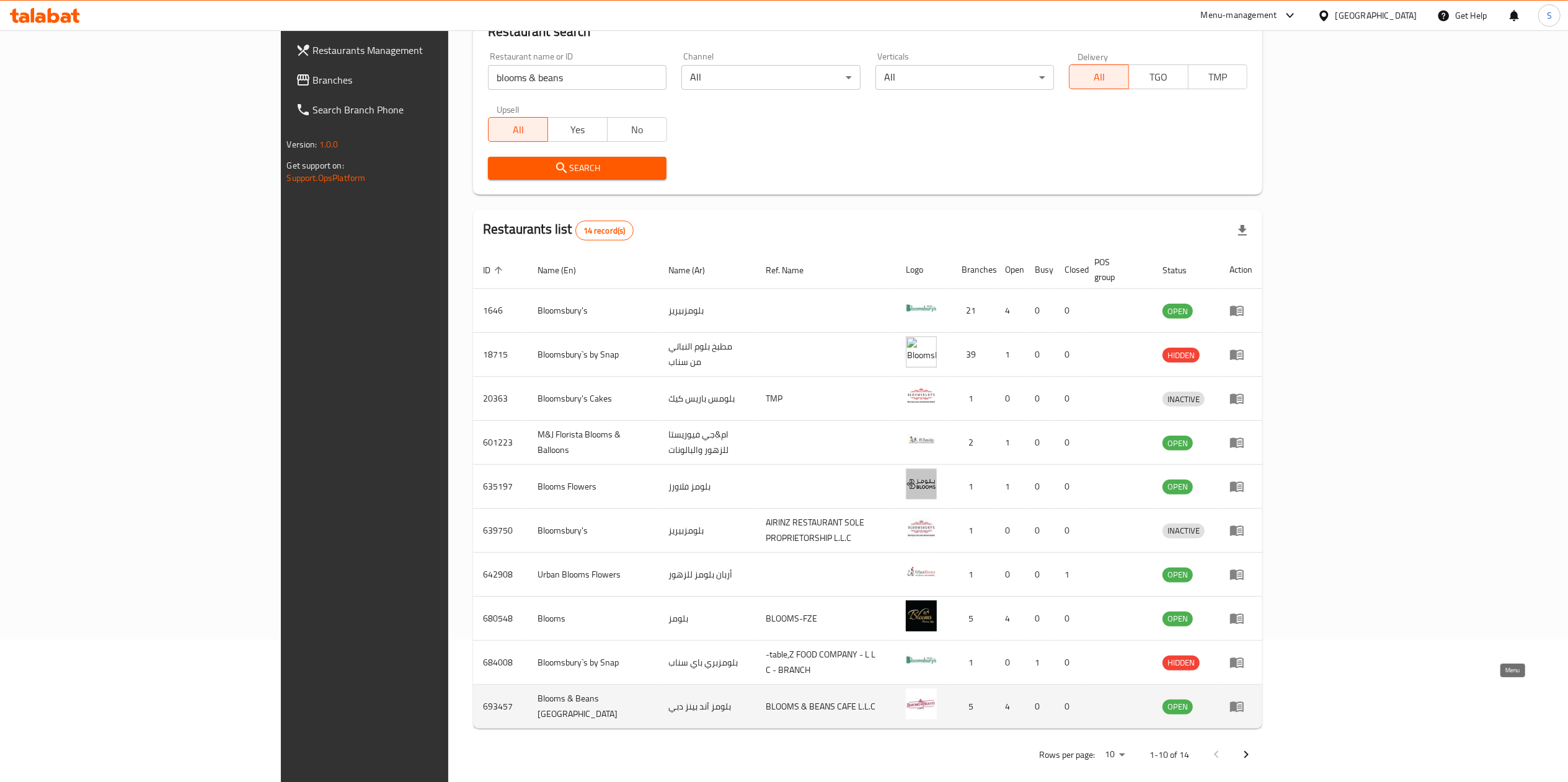
click at [1244, 699] on icon "enhanced table" at bounding box center [1236, 706] width 15 height 15
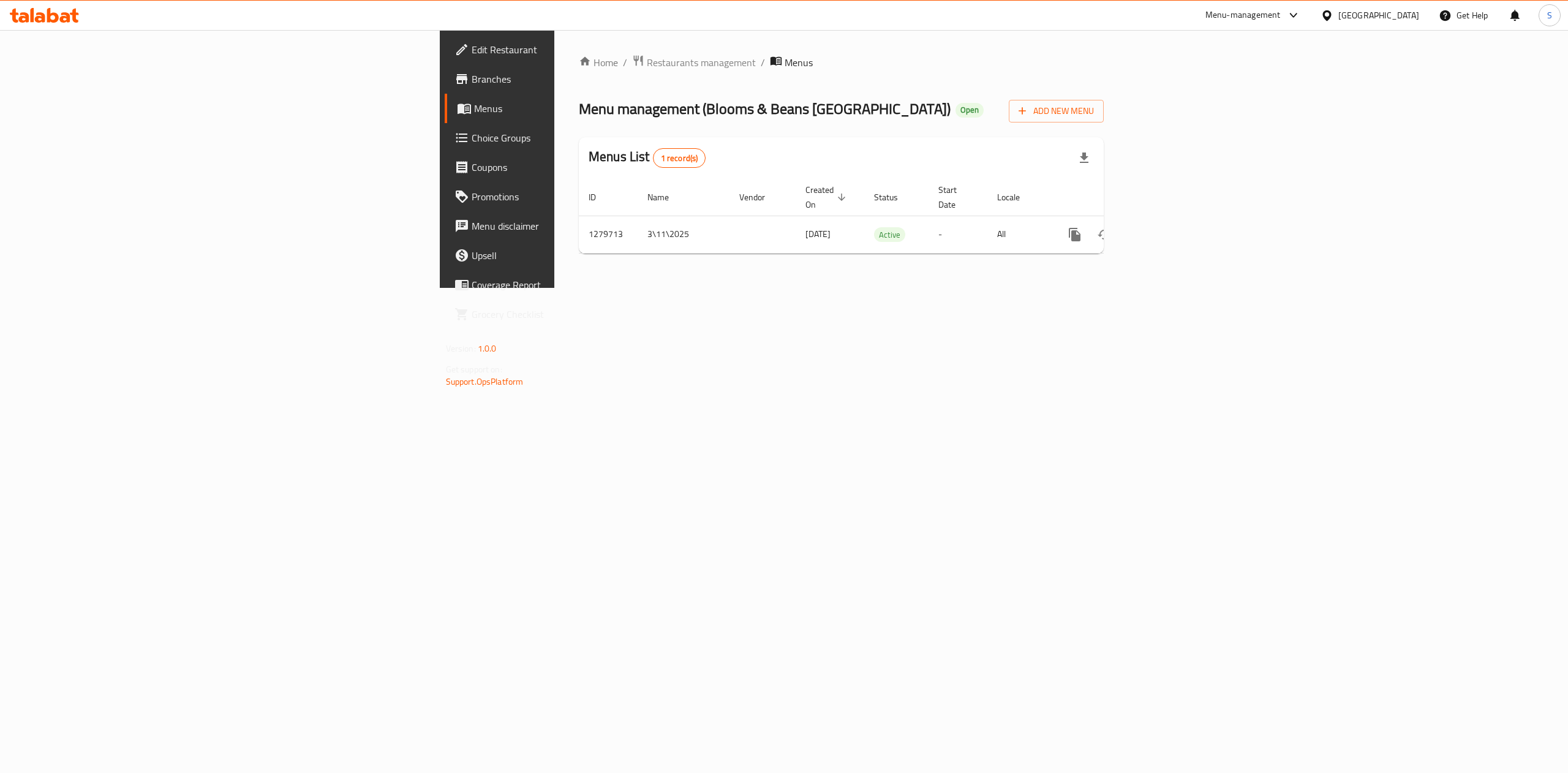
click at [579, 72] on div "Home / Restaurants management / Menus Menu management ( Blooms & Beans Dubai ) …" at bounding box center [841, 159] width 525 height 209
click at [647, 58] on span "Restaurants management" at bounding box center [701, 62] width 109 height 14
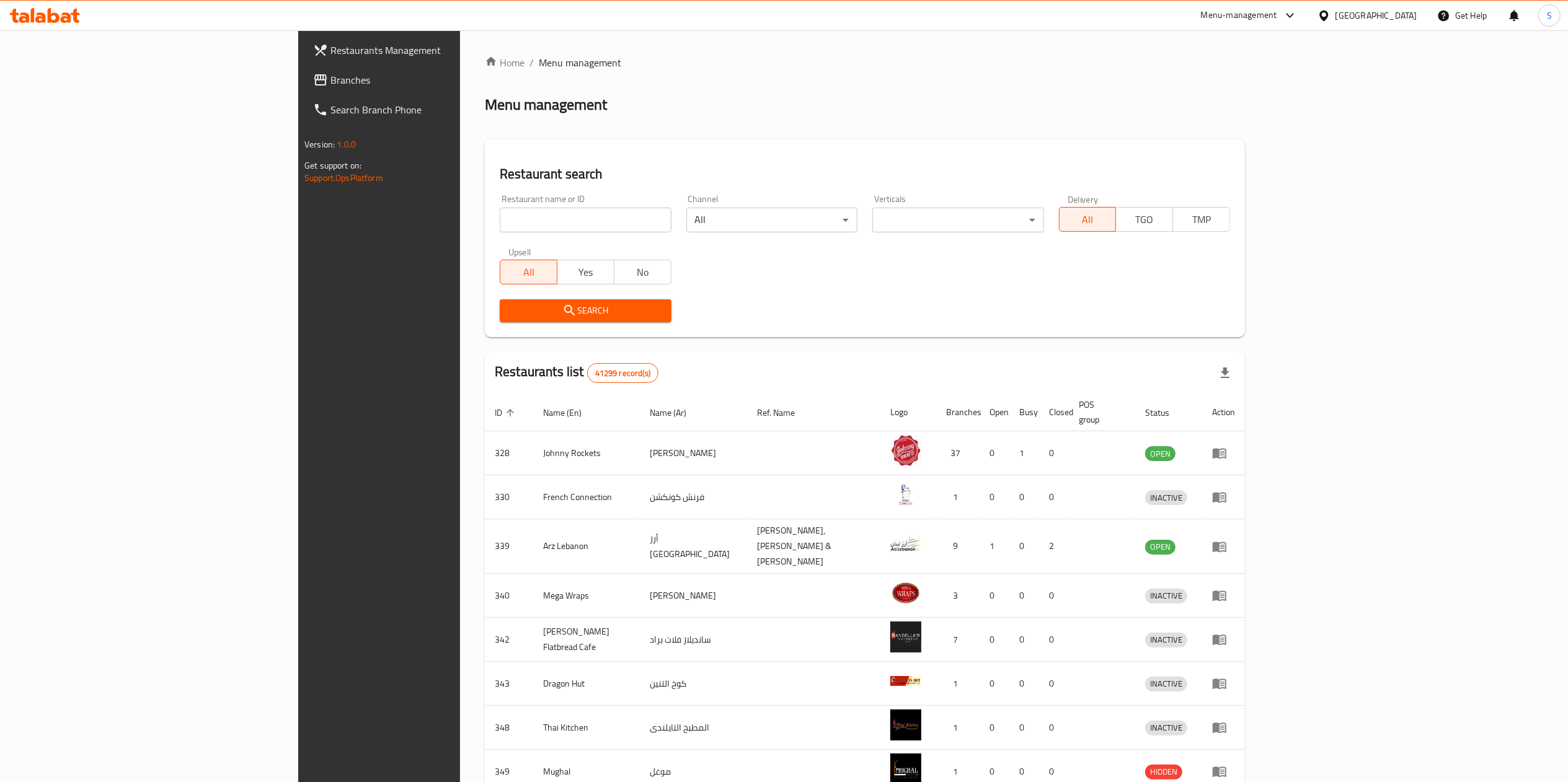
click at [1229, 8] on div "Menu-management" at bounding box center [1239, 15] width 76 height 15
click at [1141, 198] on div "Restaurant-Management" at bounding box center [1173, 202] width 97 height 14
